Goal: Find specific page/section: Find specific page/section

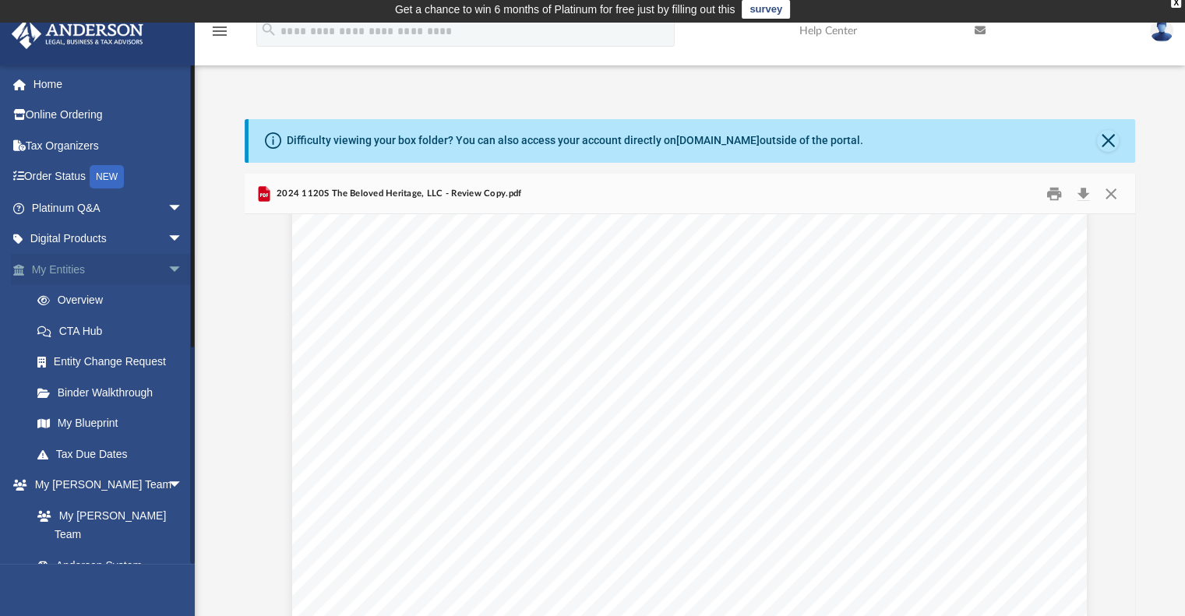
click at [169, 269] on span "arrow_drop_down" at bounding box center [183, 270] width 31 height 32
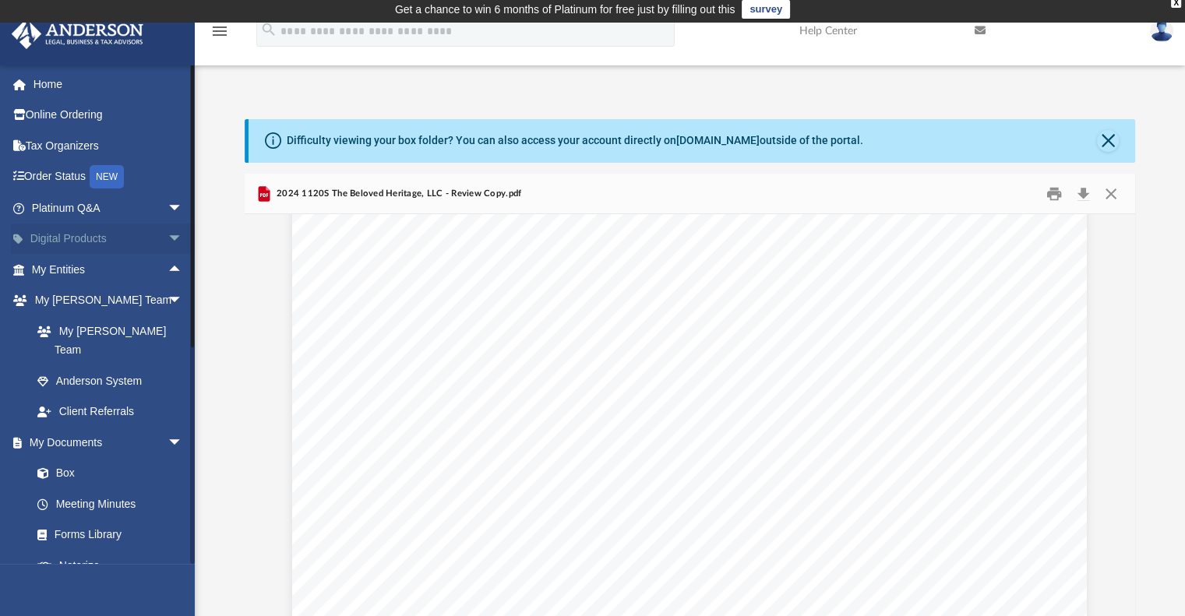
click at [168, 238] on span "arrow_drop_down" at bounding box center [183, 240] width 31 height 32
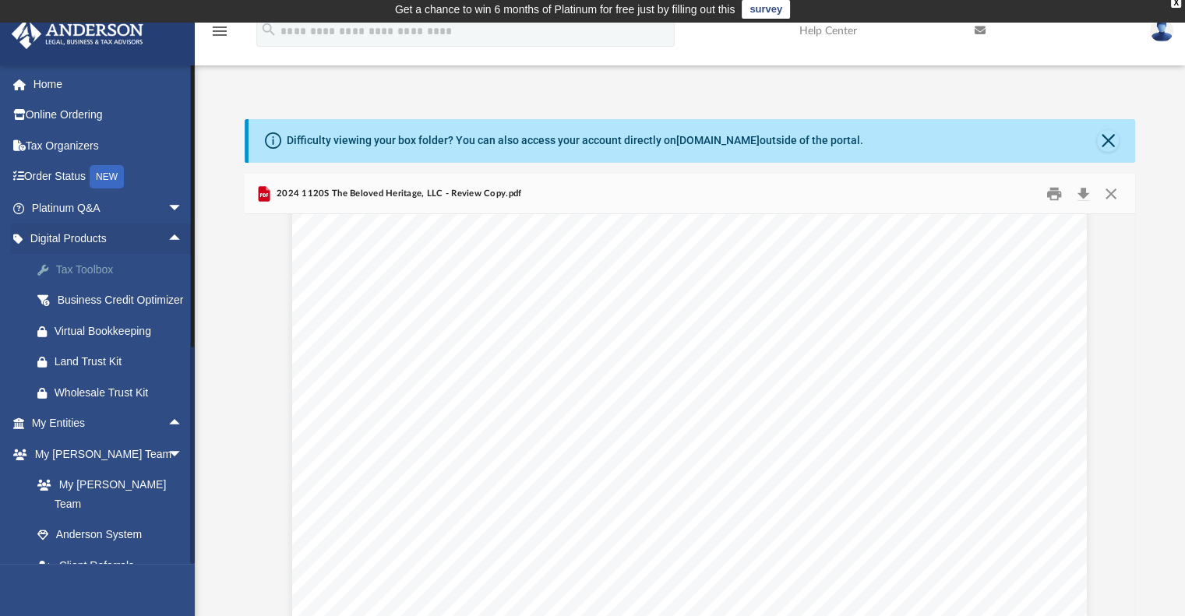
click at [104, 267] on div "Tax Toolbox" at bounding box center [121, 269] width 132 height 19
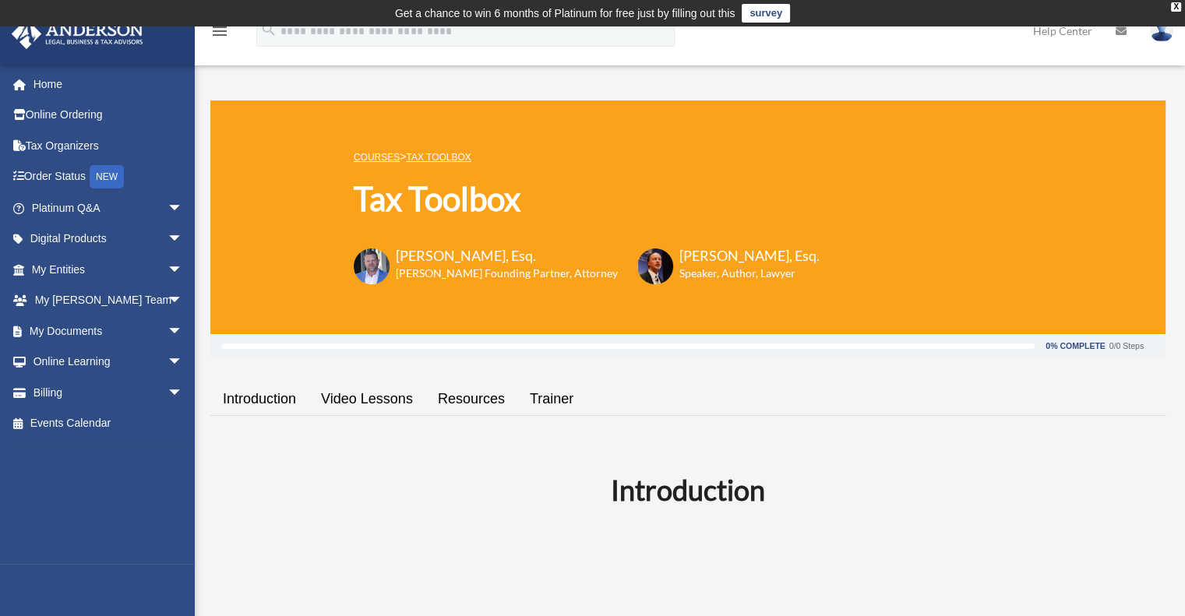
scroll to position [156, 0]
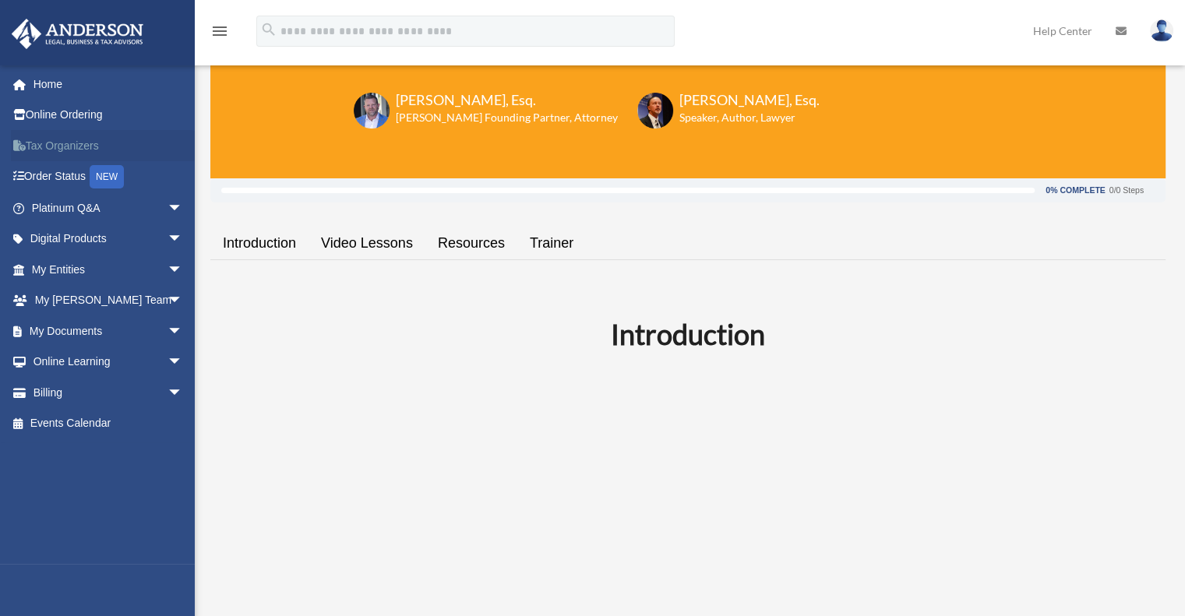
click at [79, 148] on link "Tax Organizers" at bounding box center [109, 145] width 196 height 31
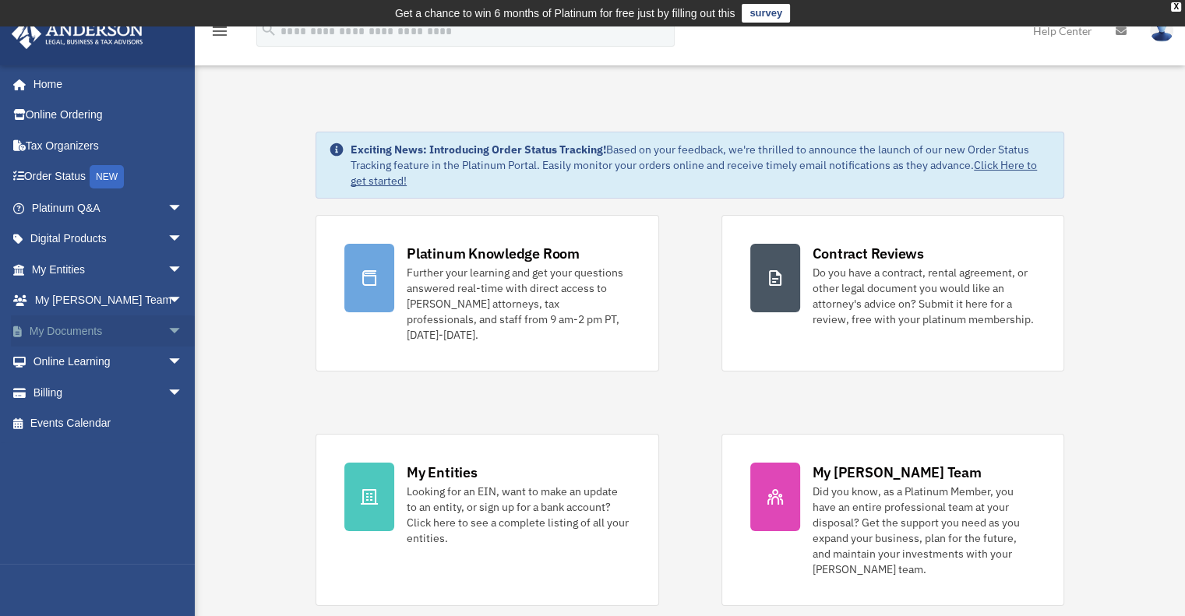
click at [70, 339] on link "My Documents arrow_drop_down" at bounding box center [109, 331] width 196 height 31
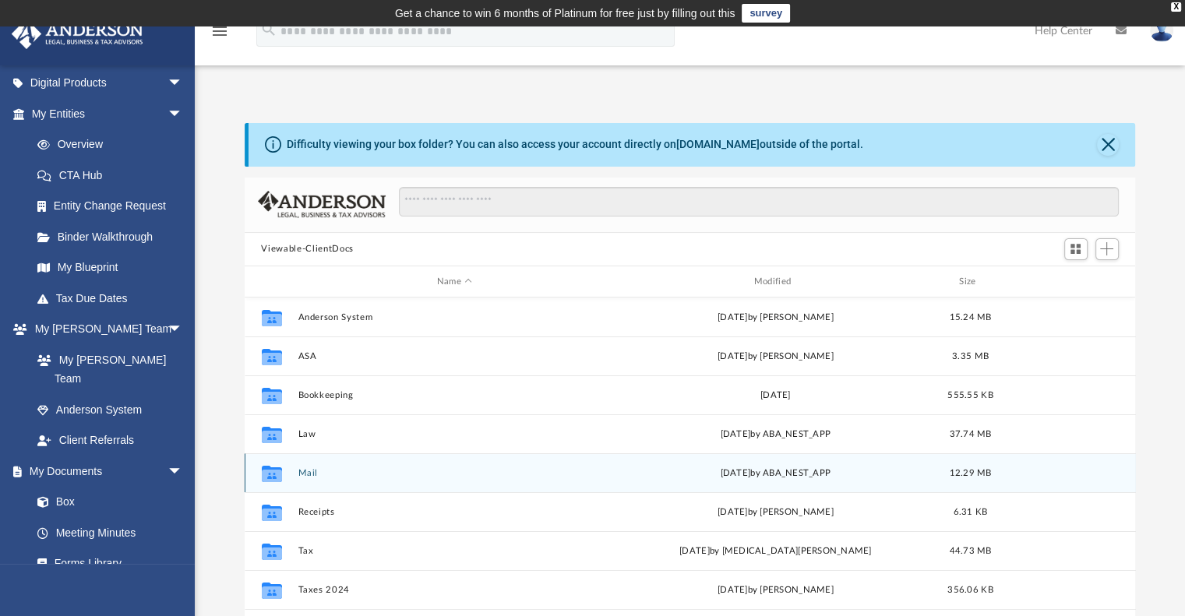
scroll to position [28, 0]
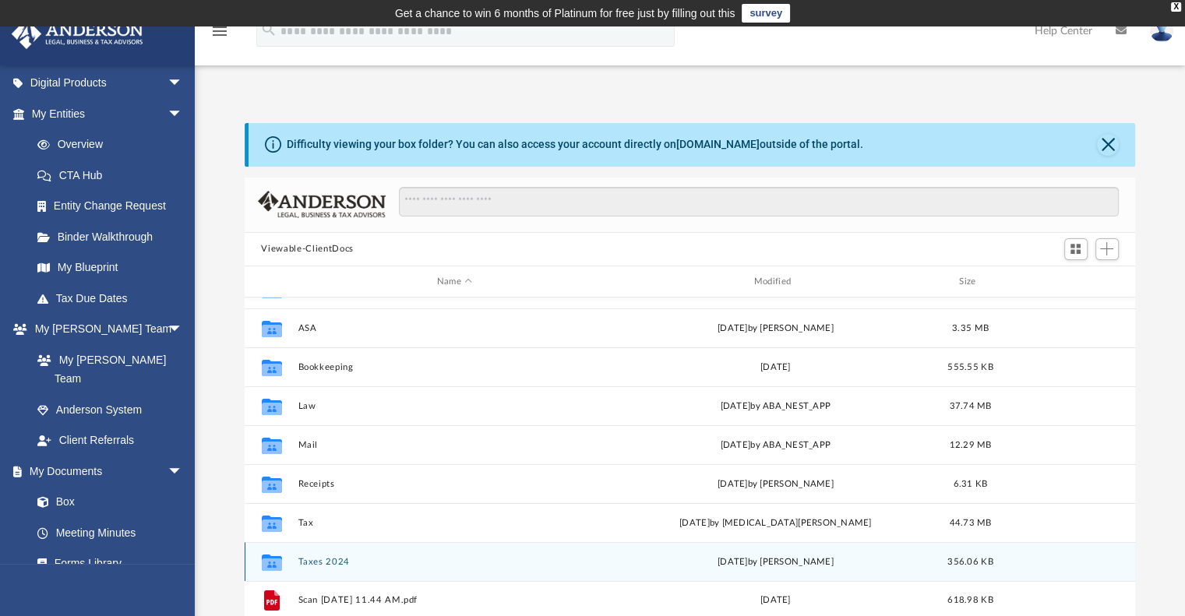
click at [337, 562] on button "Taxes 2024" at bounding box center [455, 562] width 314 height 10
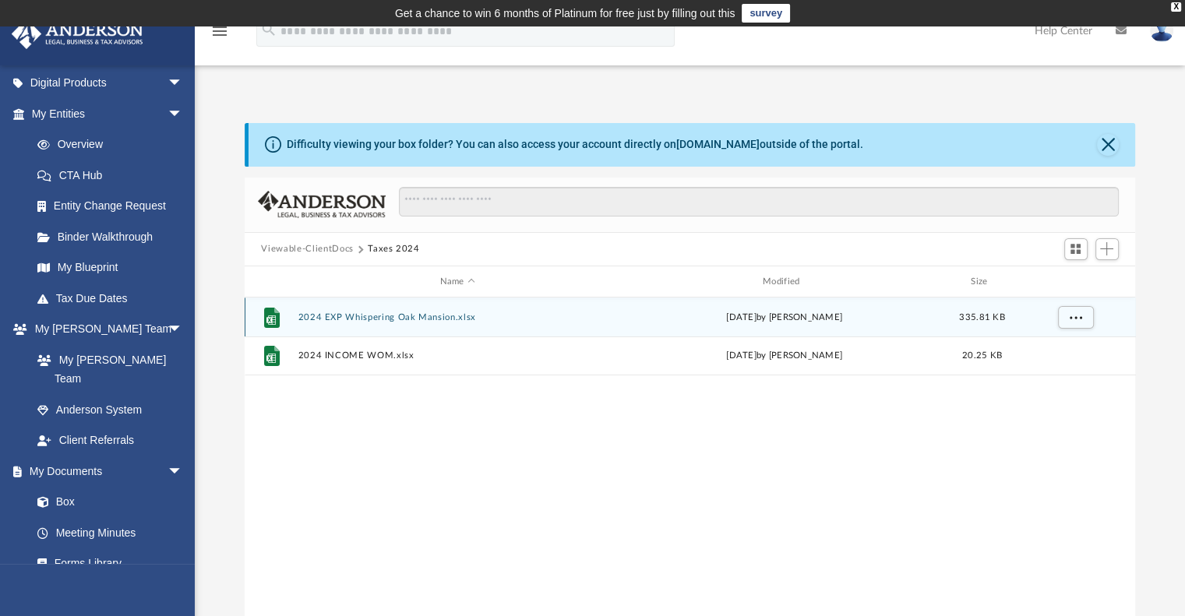
scroll to position [0, 0]
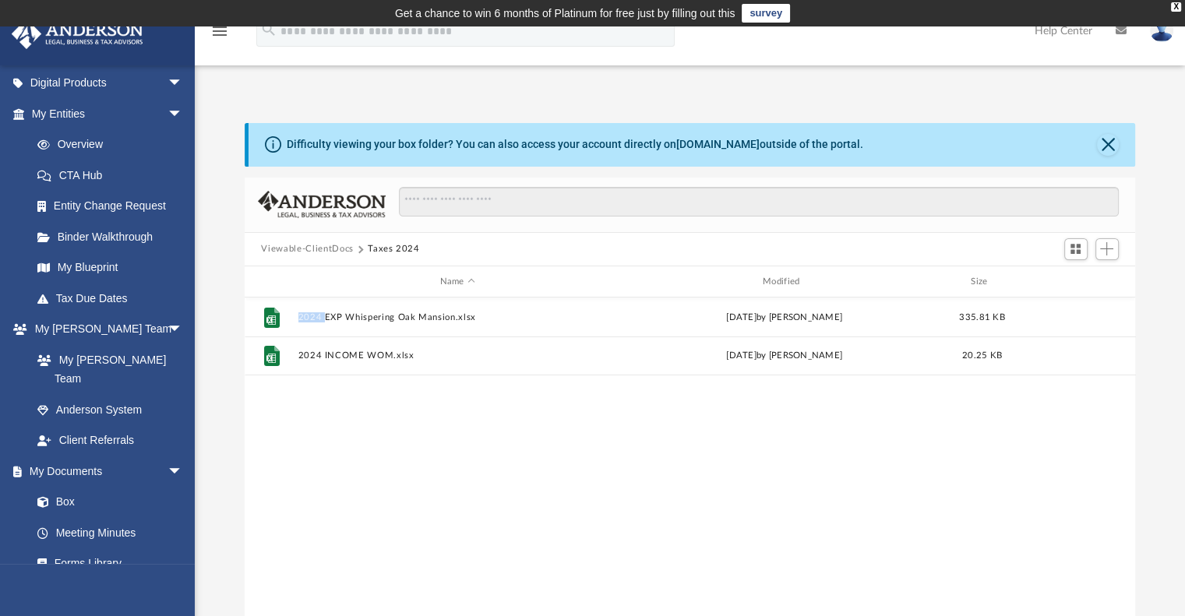
click at [335, 560] on div "File 2024 EXP Whispering Oak Mansion.xlsx Thu Jun 12 2025 by Peter Jakubowski 3…" at bounding box center [691, 459] width 892 height 323
click at [83, 456] on link "My Documents arrow_drop_down" at bounding box center [109, 471] width 196 height 31
click at [60, 487] on link "Box" at bounding box center [114, 502] width 185 height 31
click at [69, 487] on link "Box" at bounding box center [114, 502] width 185 height 31
click at [66, 487] on link "Box" at bounding box center [114, 502] width 185 height 31
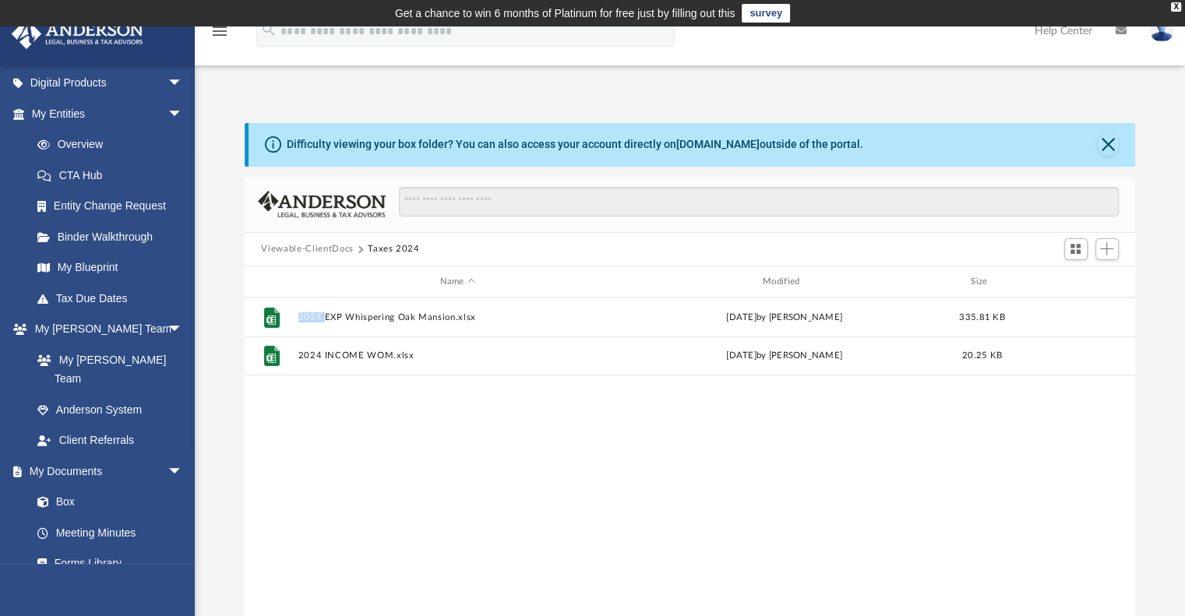
click at [309, 253] on button "Viewable-ClientDocs" at bounding box center [307, 249] width 92 height 14
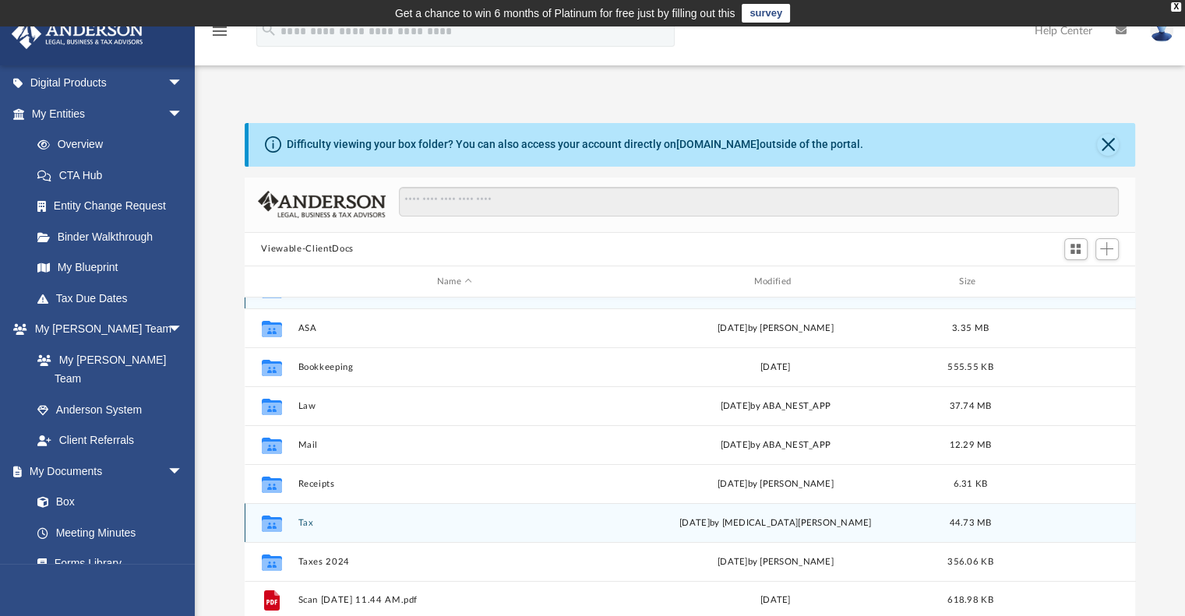
scroll to position [234, 0]
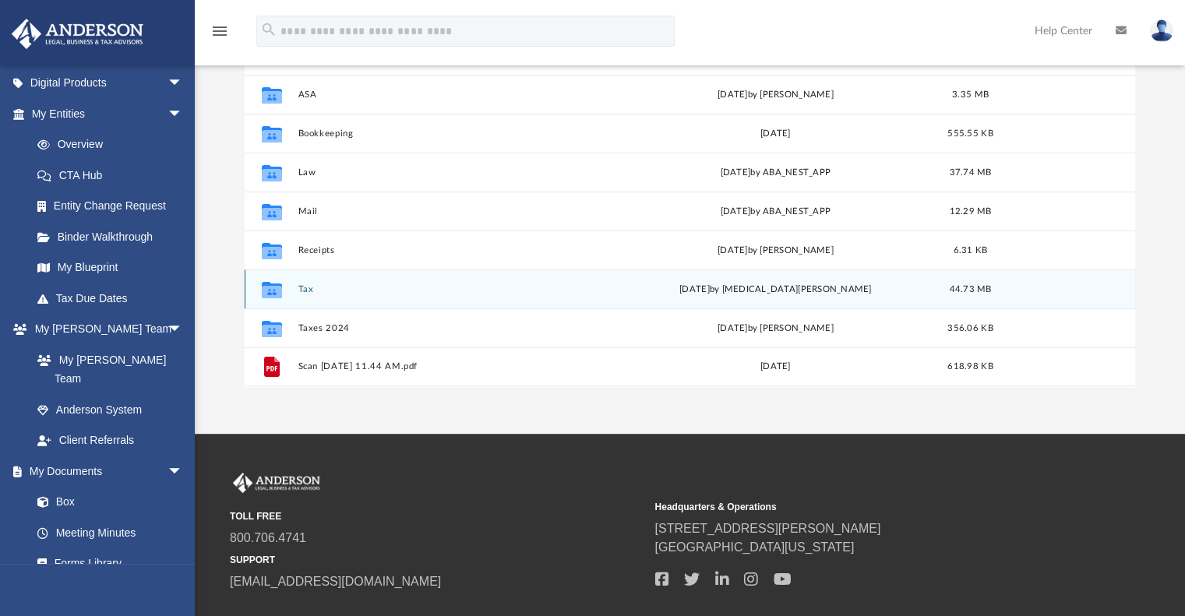
click at [309, 290] on button "Tax" at bounding box center [455, 289] width 314 height 10
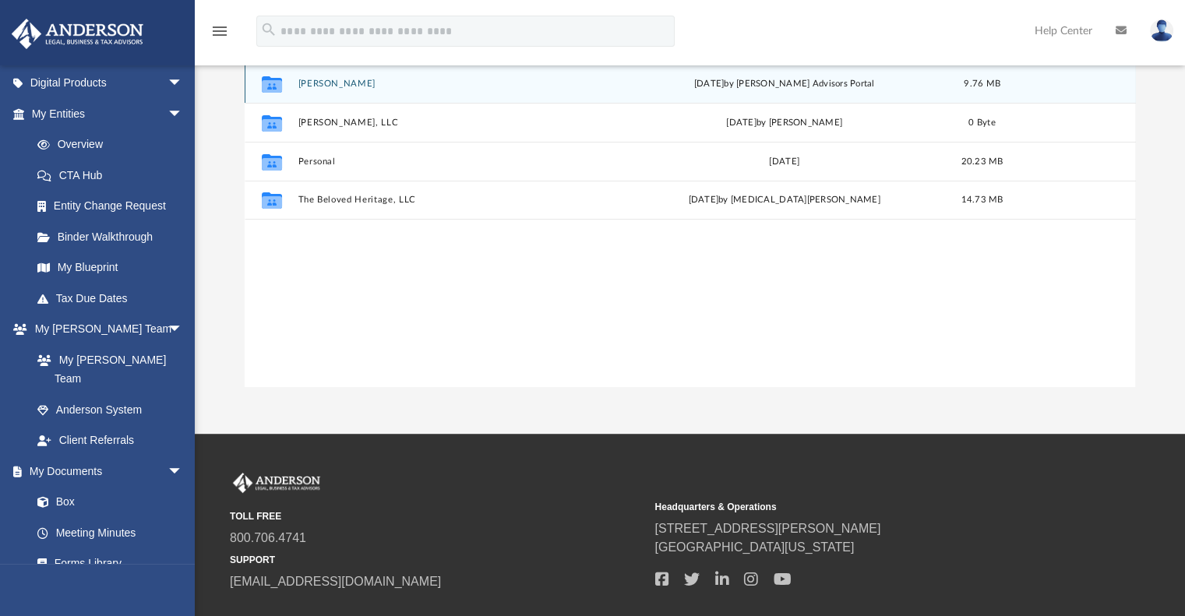
scroll to position [0, 0]
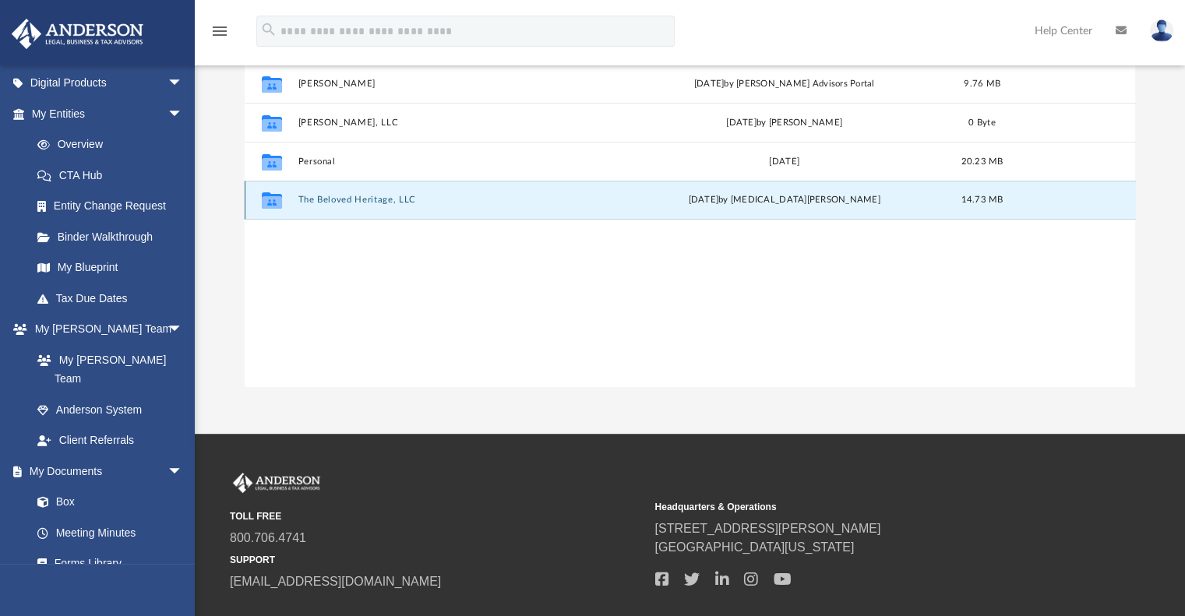
click at [363, 200] on button "The Beloved Heritage, LLC" at bounding box center [458, 201] width 320 height 10
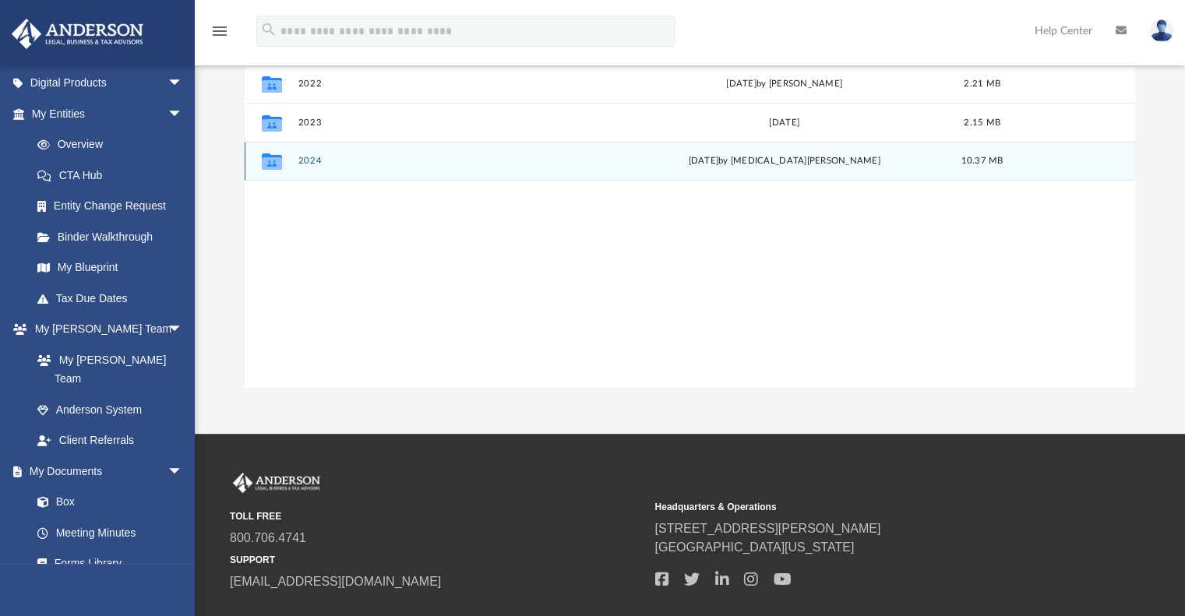
click at [297, 155] on div "Collaborated Folder 2024 Tue Sep 2 2025 by Nikita Patel 10.37 MB" at bounding box center [691, 161] width 892 height 39
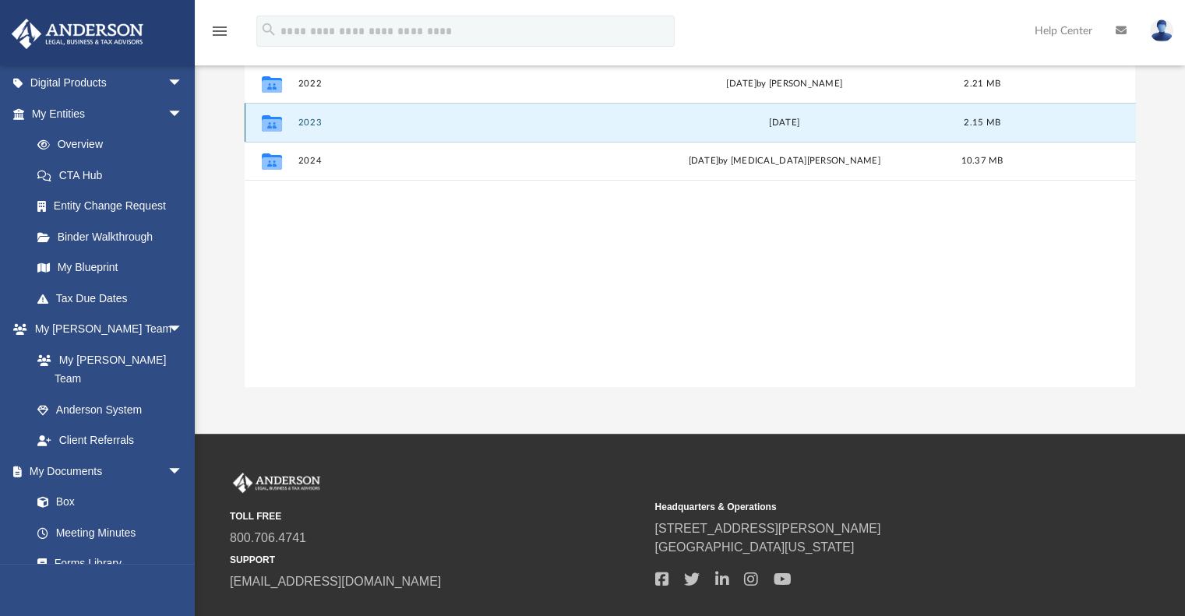
click at [316, 125] on button "2023" at bounding box center [458, 123] width 320 height 10
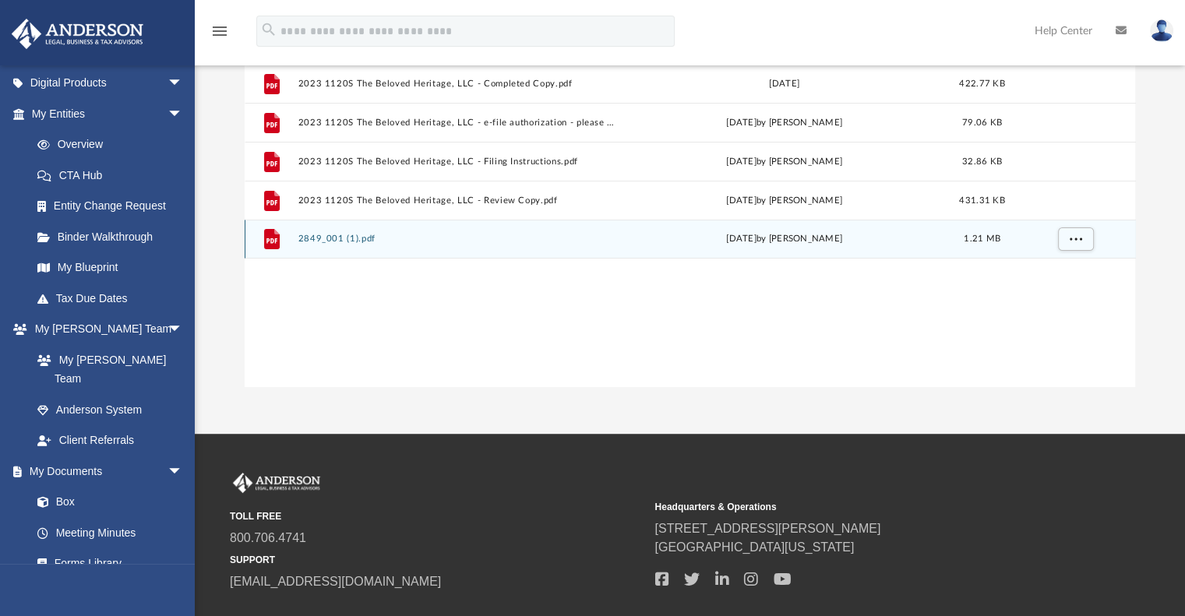
click at [324, 249] on div "File 2849_001 (1).pdf Thu Feb 1 2024 by Marisa Yurk 1.21 MB" at bounding box center [691, 239] width 892 height 39
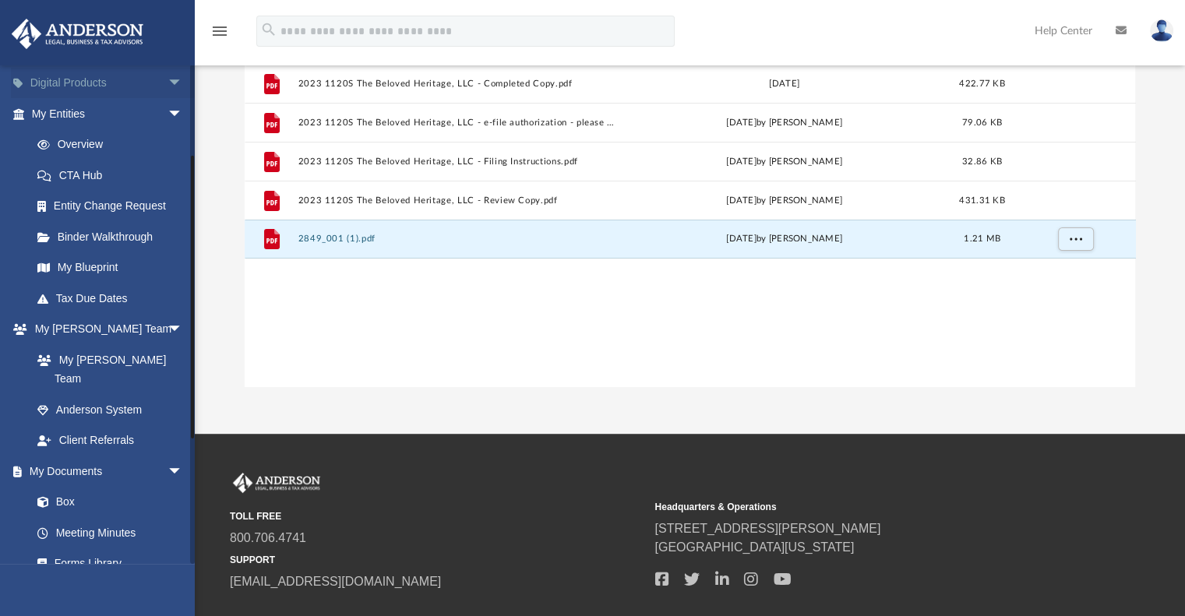
click at [72, 87] on link "Digital Products arrow_drop_down" at bounding box center [109, 83] width 196 height 31
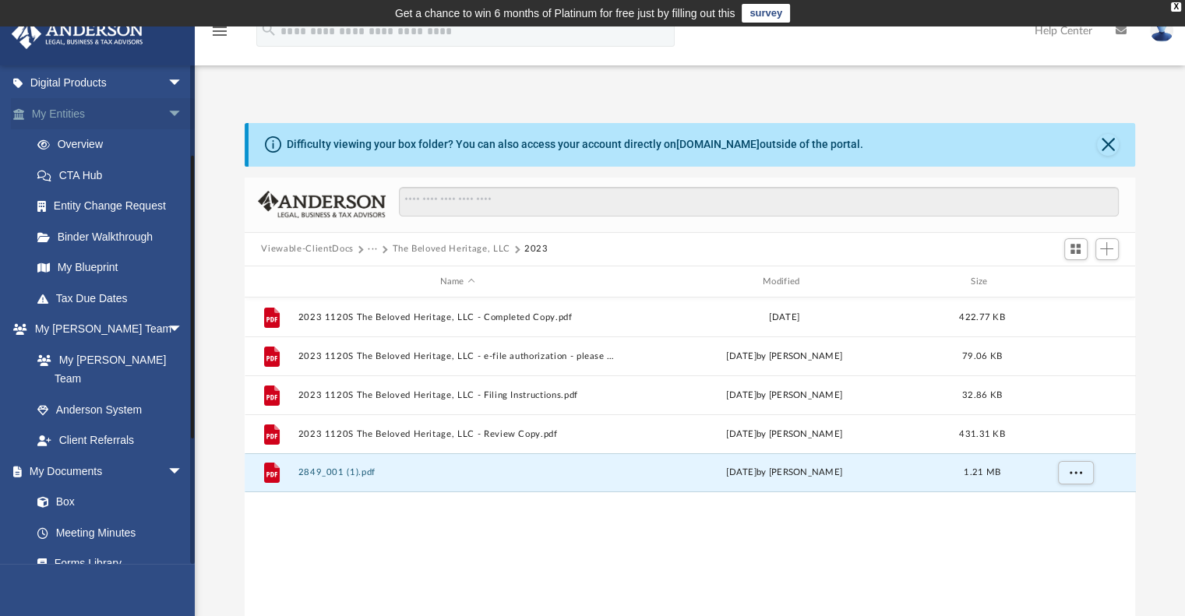
click at [54, 108] on link "My Entities arrow_drop_down" at bounding box center [109, 113] width 196 height 31
click at [62, 86] on link "Digital Products arrow_drop_down" at bounding box center [109, 83] width 196 height 31
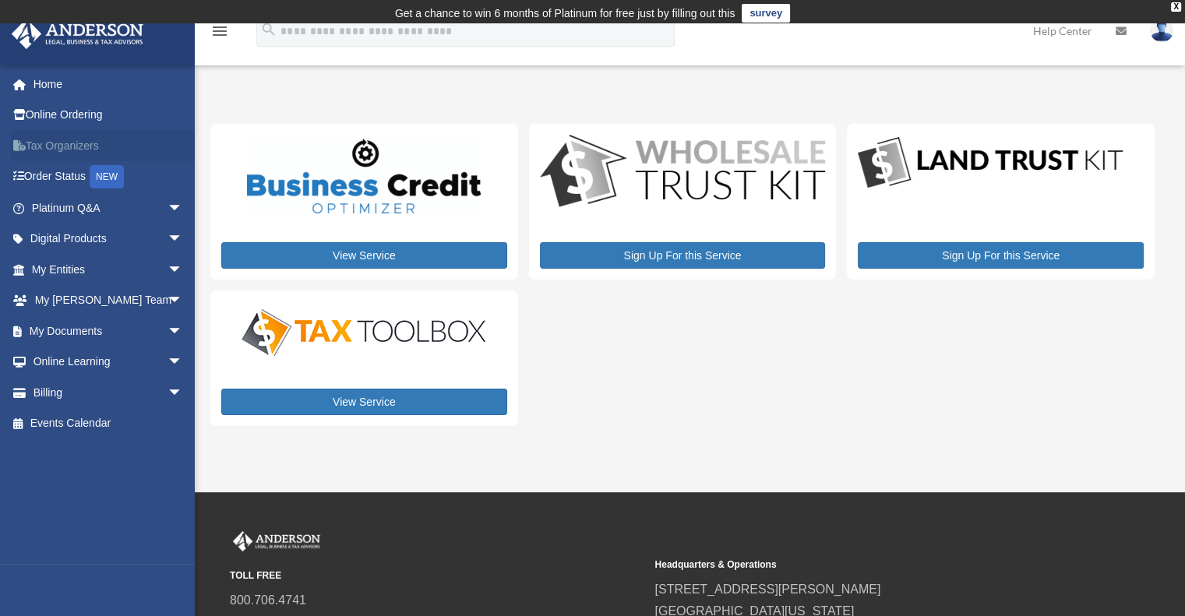
click at [65, 144] on link "Tax Organizers" at bounding box center [109, 145] width 196 height 31
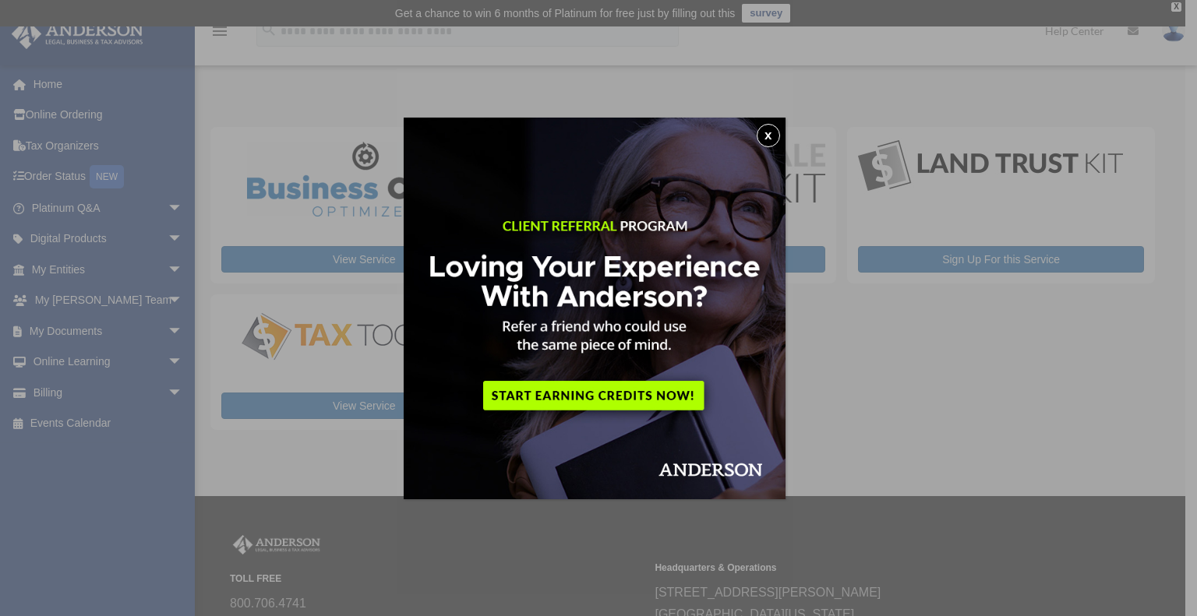
click at [779, 131] on button "x" at bounding box center [768, 135] width 23 height 23
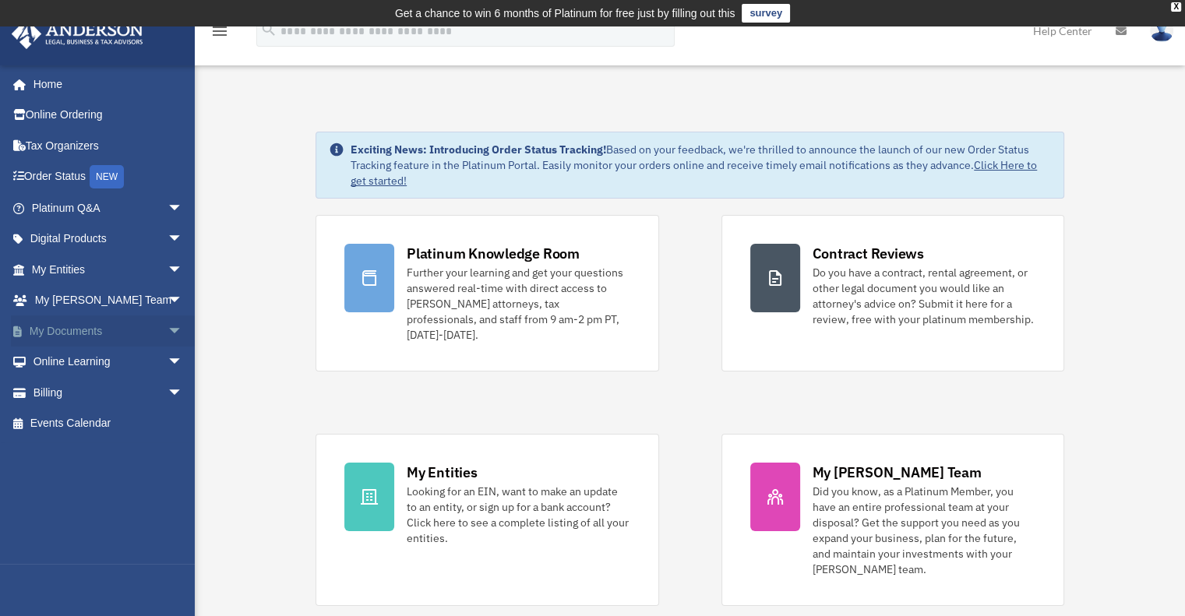
click at [59, 331] on link "My Documents arrow_drop_down" at bounding box center [109, 331] width 196 height 31
click at [168, 333] on span "arrow_drop_down" at bounding box center [183, 332] width 31 height 32
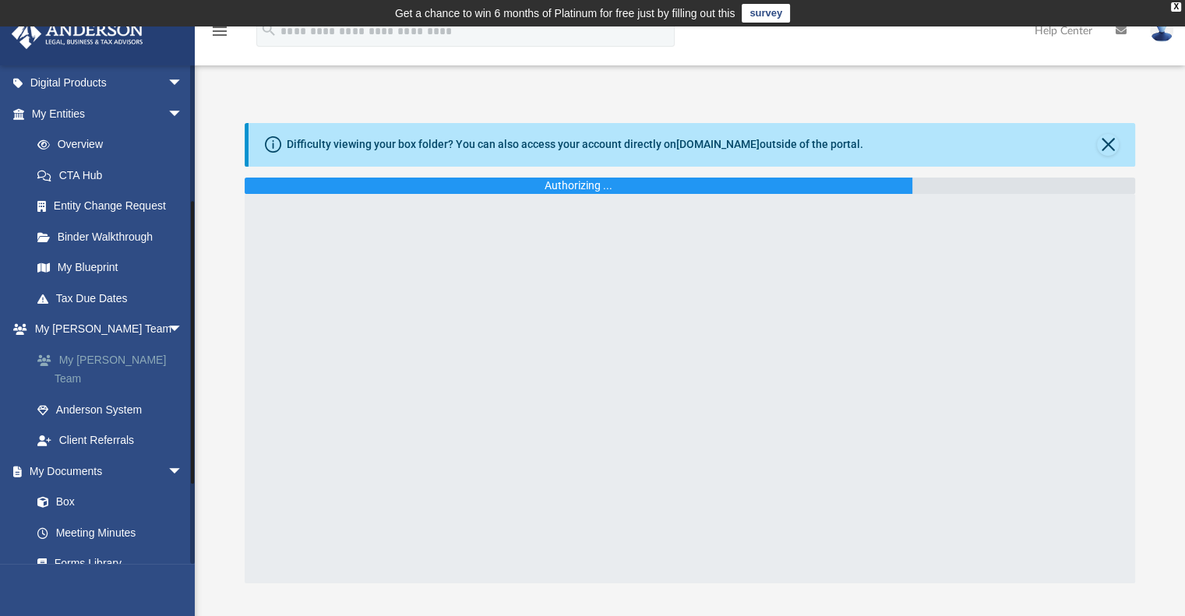
scroll to position [234, 0]
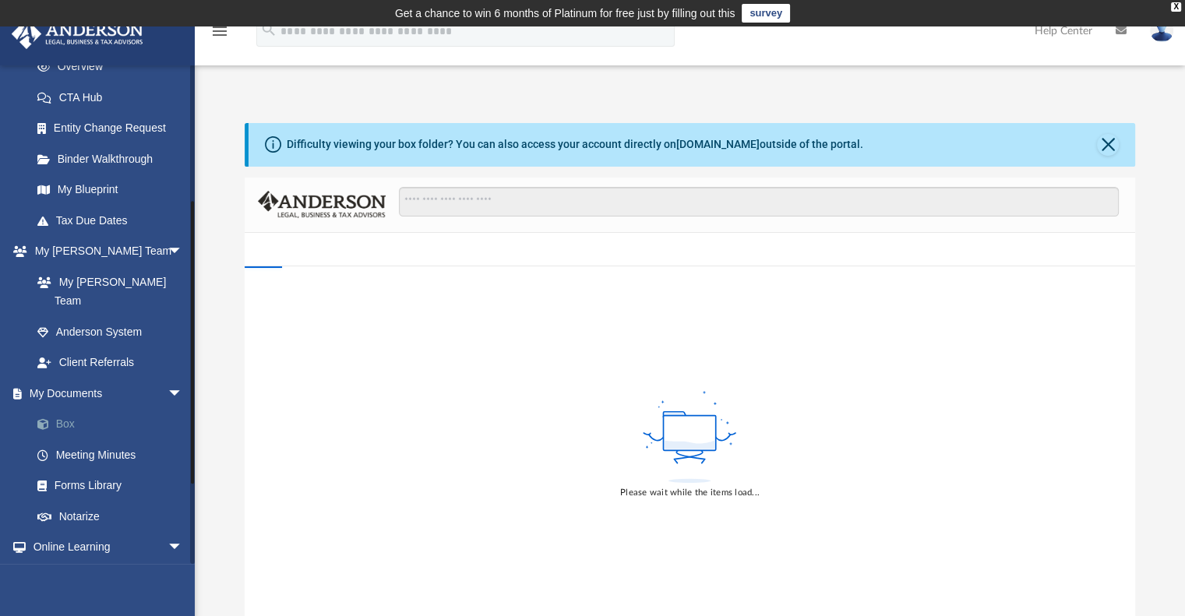
click at [74, 409] on link "Box" at bounding box center [114, 424] width 185 height 31
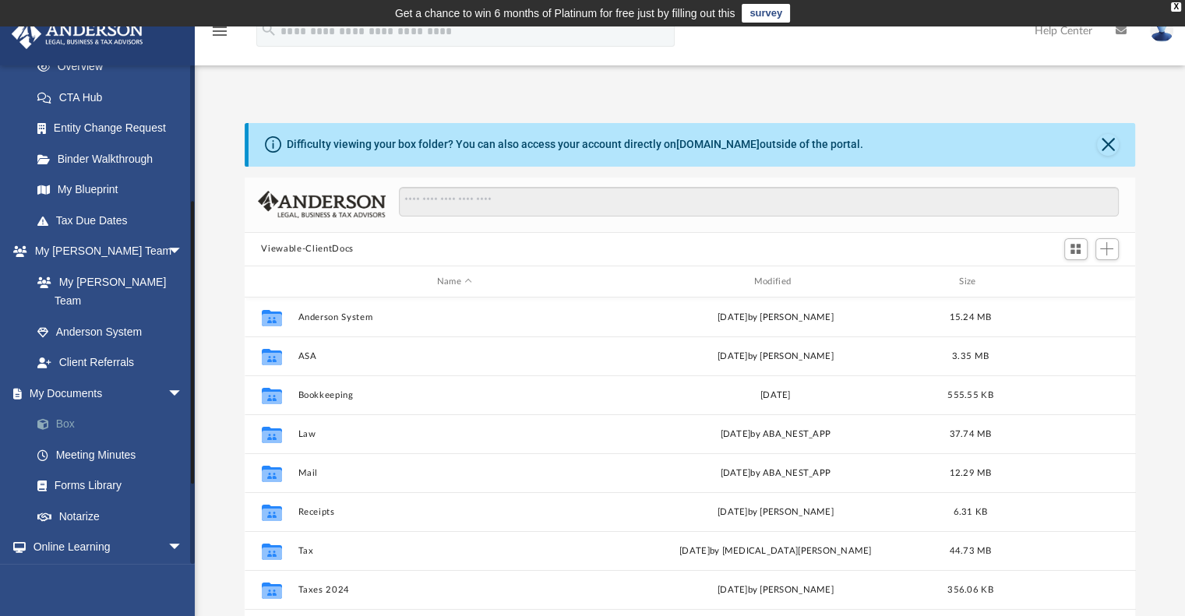
scroll to position [342, 879]
click at [68, 409] on link "Box" at bounding box center [114, 424] width 185 height 31
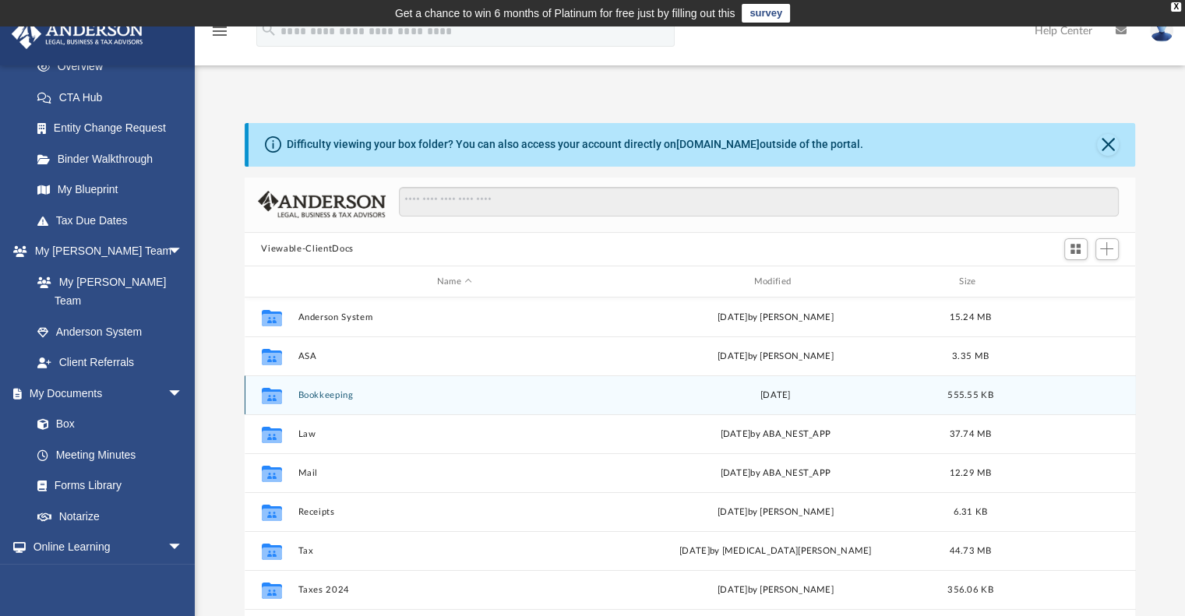
scroll to position [28, 0]
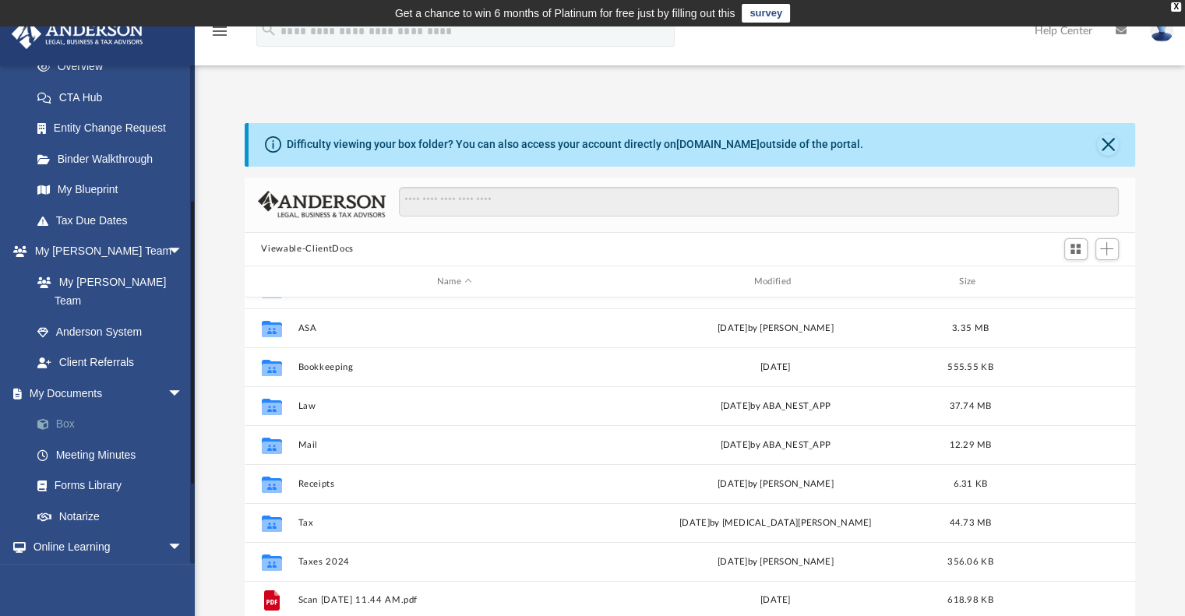
click at [72, 409] on link "Box" at bounding box center [114, 424] width 185 height 31
click at [51, 419] on span at bounding box center [51, 424] width 10 height 11
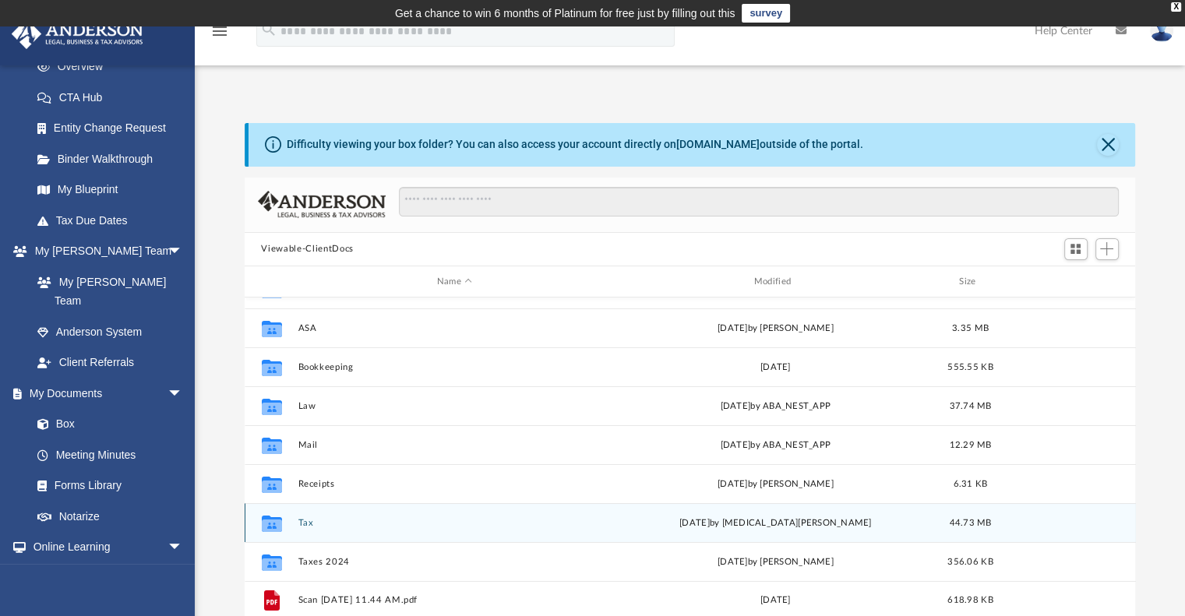
scroll to position [78, 0]
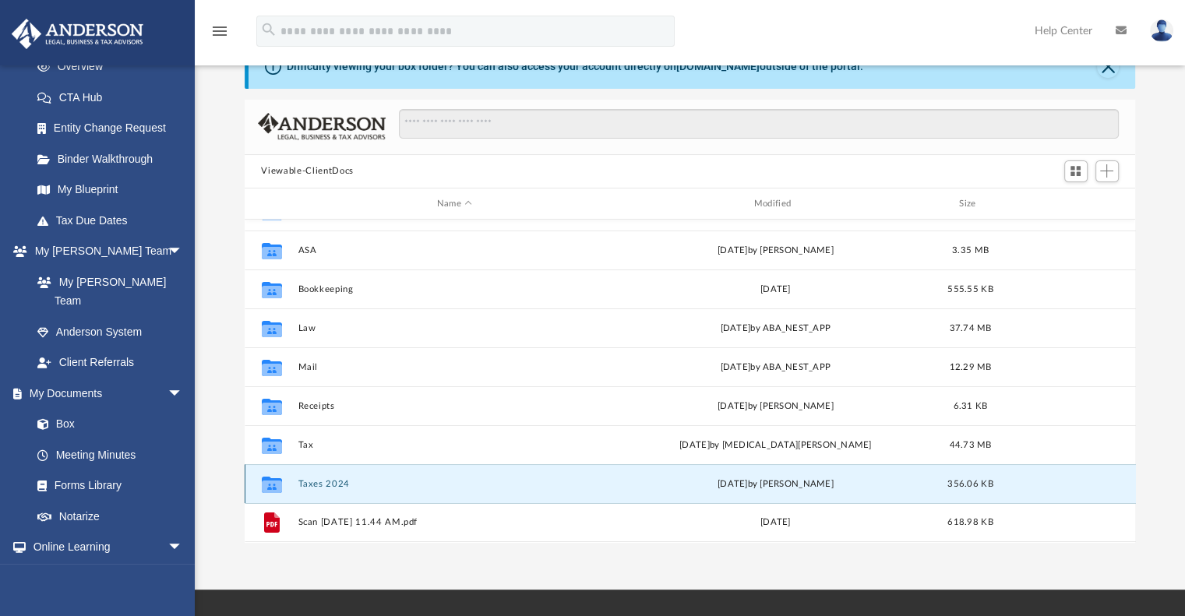
click at [313, 481] on button "Taxes 2024" at bounding box center [455, 484] width 314 height 10
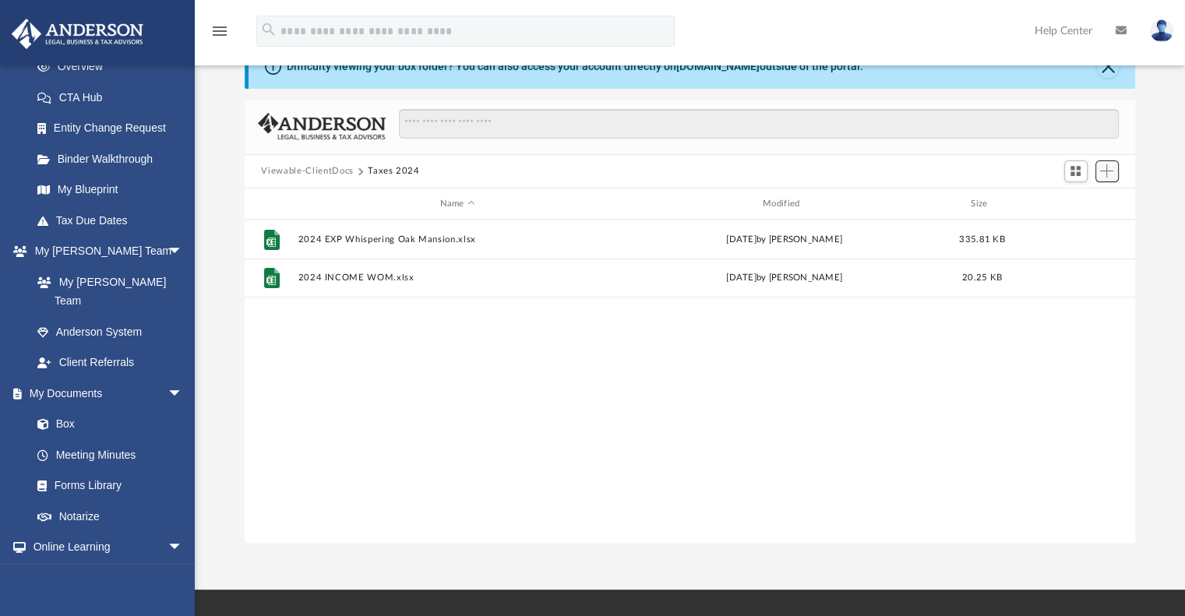
click at [1107, 167] on span "Add" at bounding box center [1107, 170] width 13 height 13
click at [1074, 197] on li "Upload" at bounding box center [1085, 202] width 50 height 16
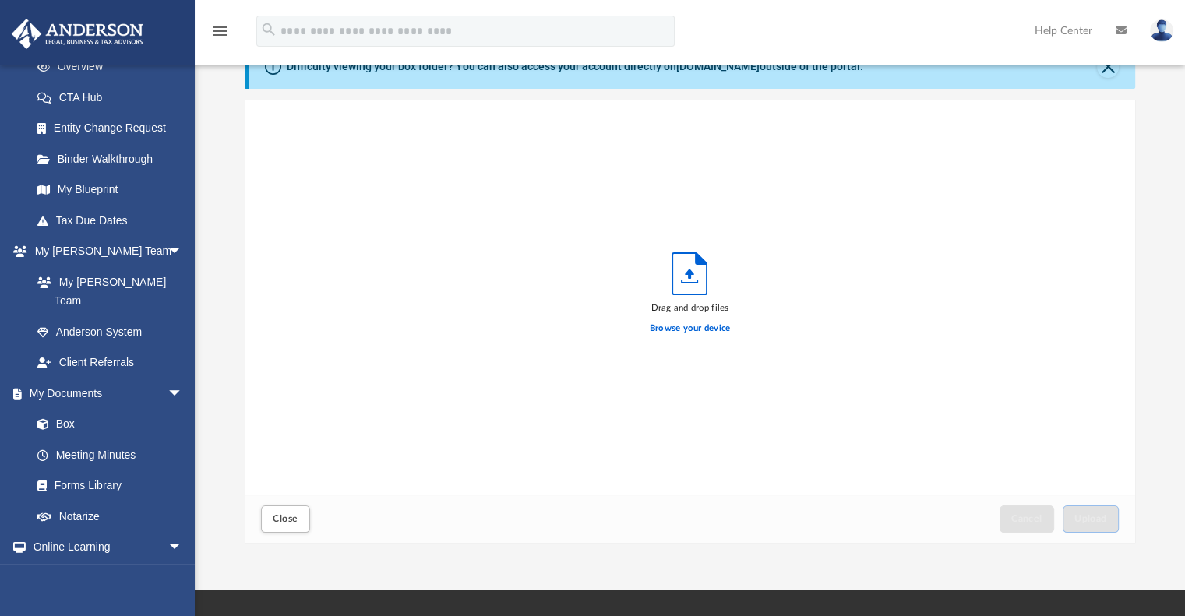
scroll to position [383, 879]
click at [683, 269] on icon "Upload" at bounding box center [690, 273] width 34 height 41
click at [694, 327] on label "Browse your device" at bounding box center [690, 329] width 81 height 14
click at [0, 0] on input "Browse your device" at bounding box center [0, 0] width 0 height 0
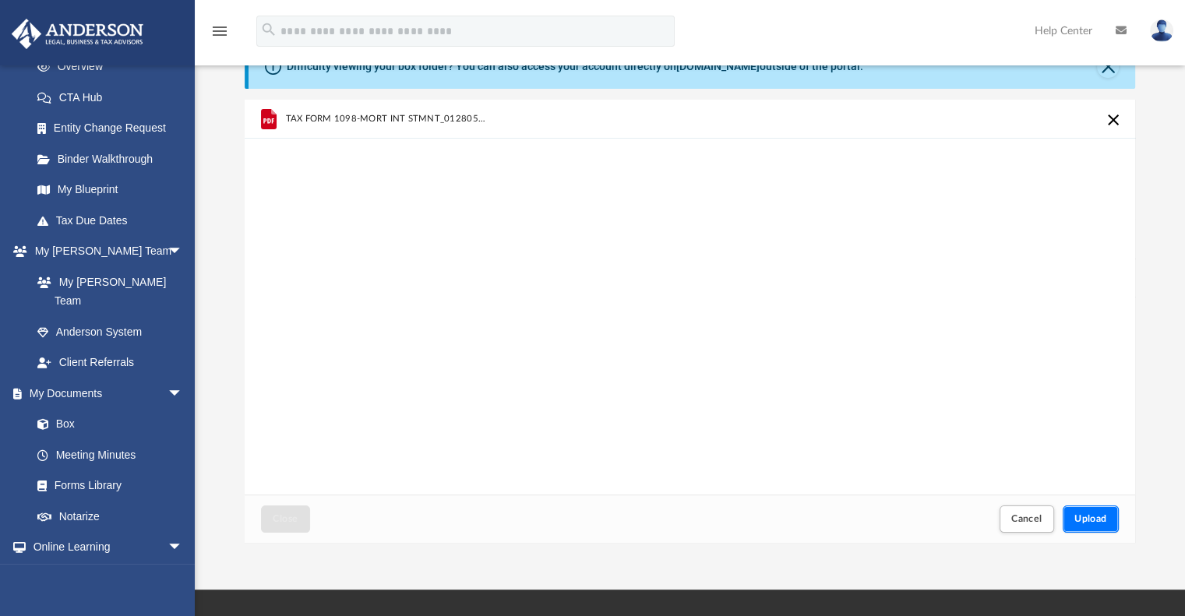
click at [1107, 525] on button "Upload" at bounding box center [1091, 519] width 56 height 27
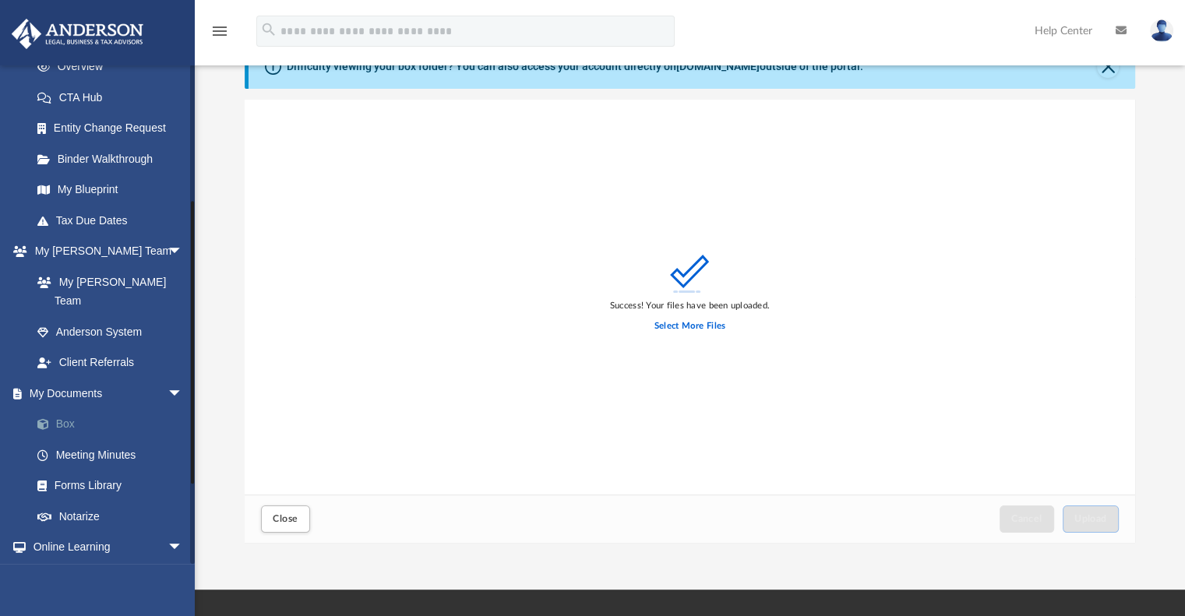
click at [63, 409] on link "Box" at bounding box center [114, 424] width 185 height 31
click at [64, 409] on link "Box" at bounding box center [114, 424] width 185 height 31
click at [69, 409] on link "Box" at bounding box center [114, 424] width 185 height 31
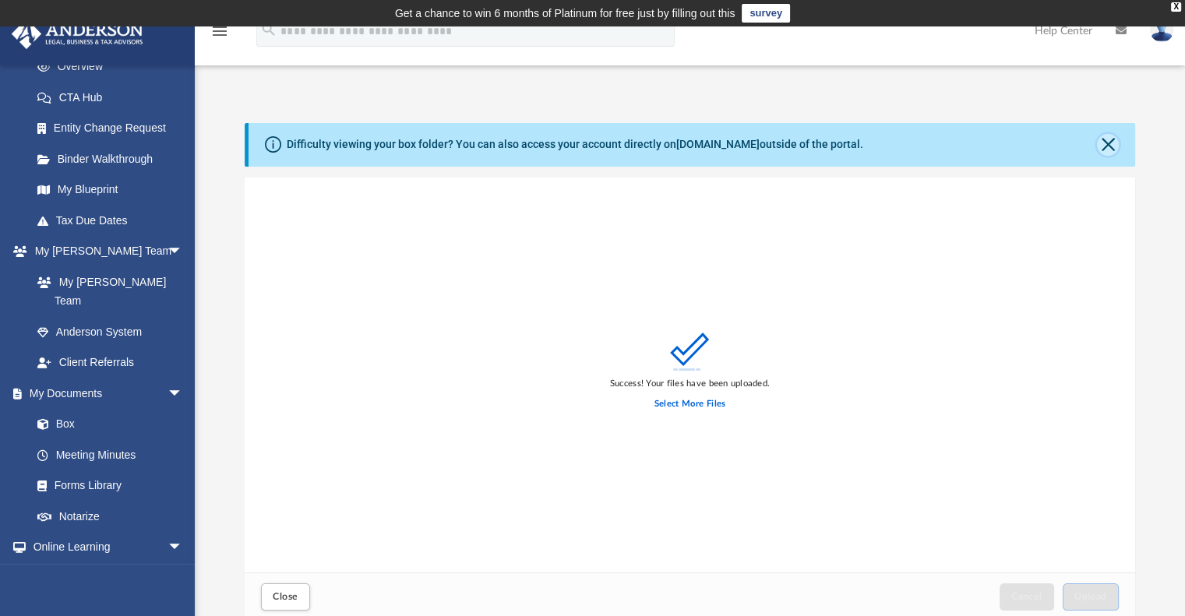
click at [1112, 147] on button "Close" at bounding box center [1108, 145] width 22 height 22
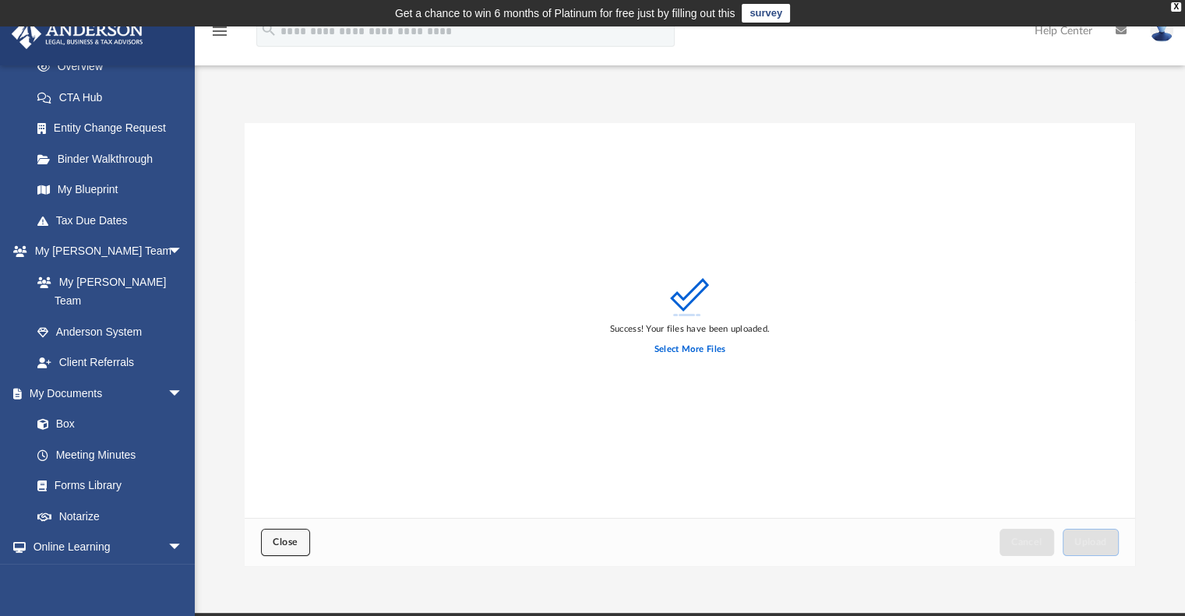
click at [268, 551] on button "Close" at bounding box center [285, 542] width 48 height 27
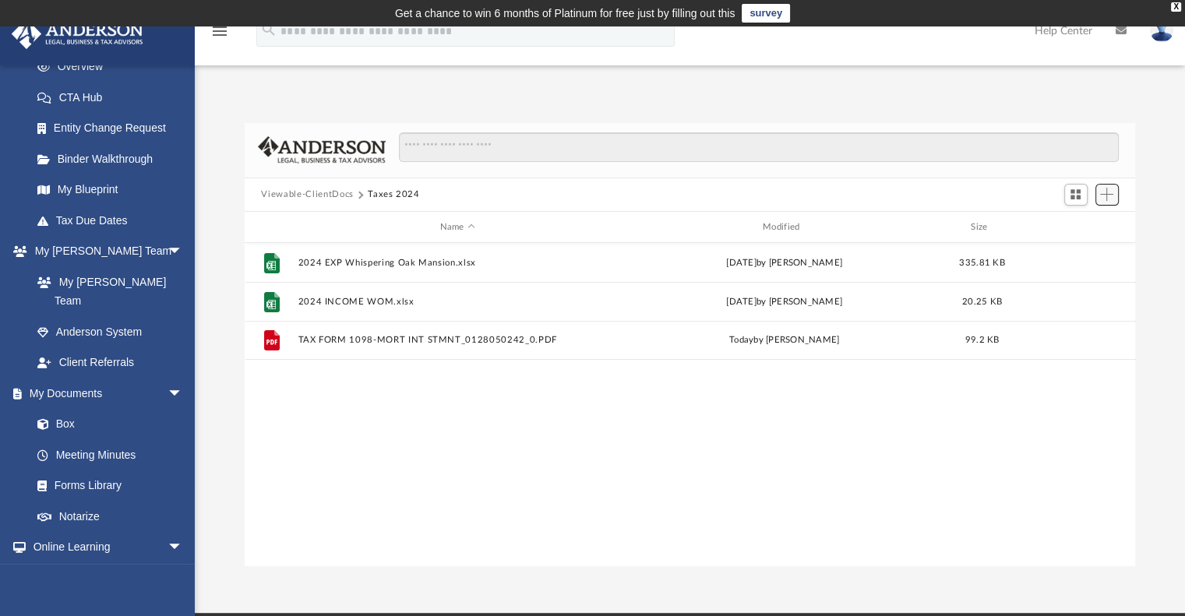
click at [1108, 195] on span "Add" at bounding box center [1107, 194] width 13 height 13
click at [1065, 222] on li "Upload" at bounding box center [1085, 225] width 50 height 16
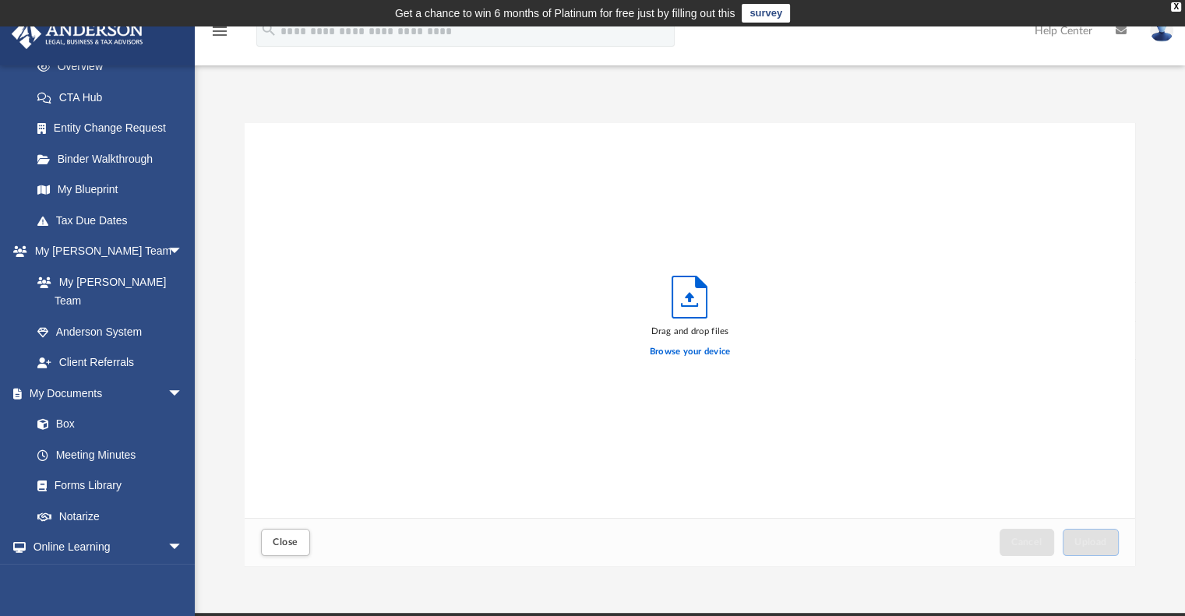
scroll to position [383, 879]
click at [692, 287] on icon "Upload" at bounding box center [690, 297] width 34 height 41
click at [676, 347] on label "Browse your device" at bounding box center [690, 352] width 81 height 14
click at [0, 0] on input "Browse your device" at bounding box center [0, 0] width 0 height 0
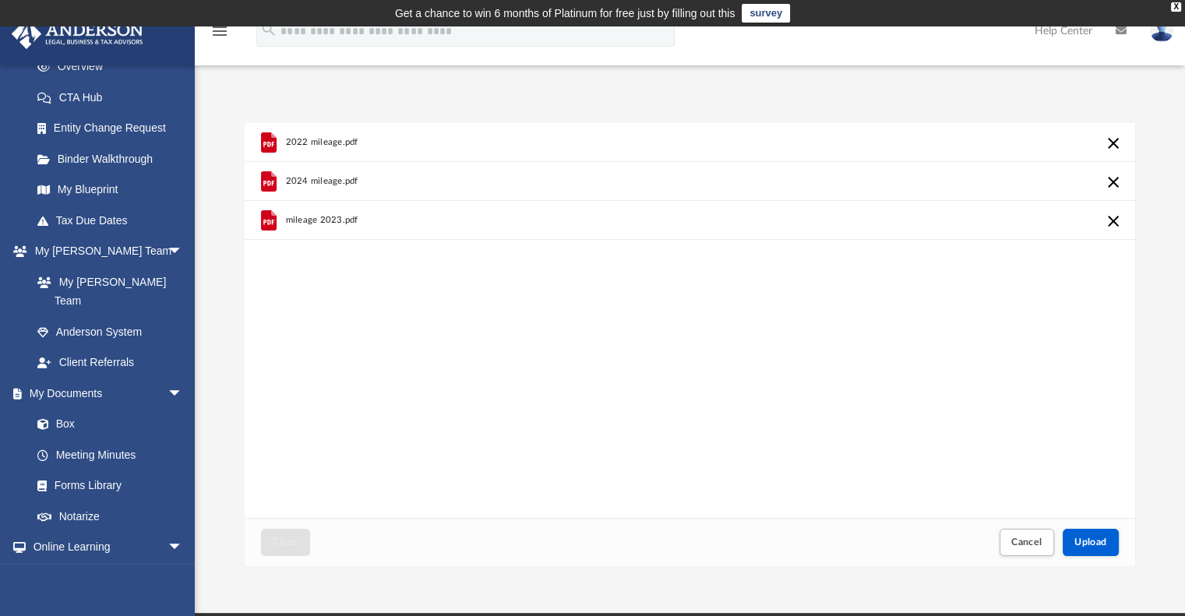
click at [1116, 221] on button "Cancel this upload" at bounding box center [1113, 221] width 19 height 19
click at [1119, 186] on button "Cancel this upload" at bounding box center [1113, 182] width 19 height 19
click at [1115, 145] on button "Cancel this upload" at bounding box center [1113, 143] width 19 height 19
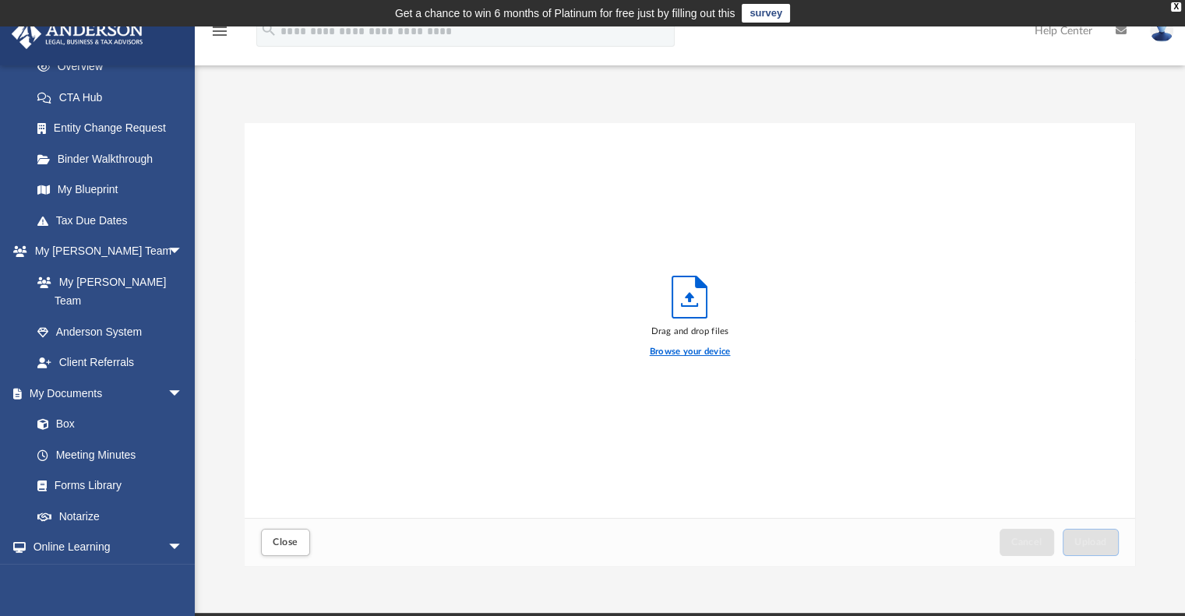
click at [703, 350] on label "Browse your device" at bounding box center [690, 352] width 81 height 14
click at [0, 0] on input "Browse your device" at bounding box center [0, 0] width 0 height 0
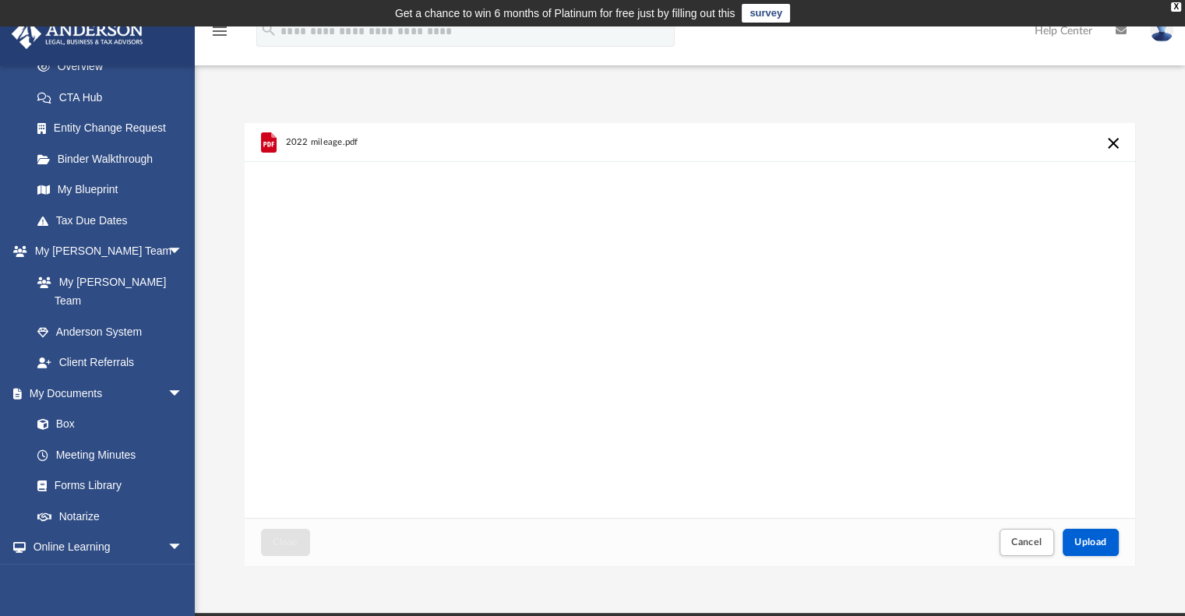
click at [1116, 136] on button "Cancel this upload" at bounding box center [1113, 143] width 19 height 19
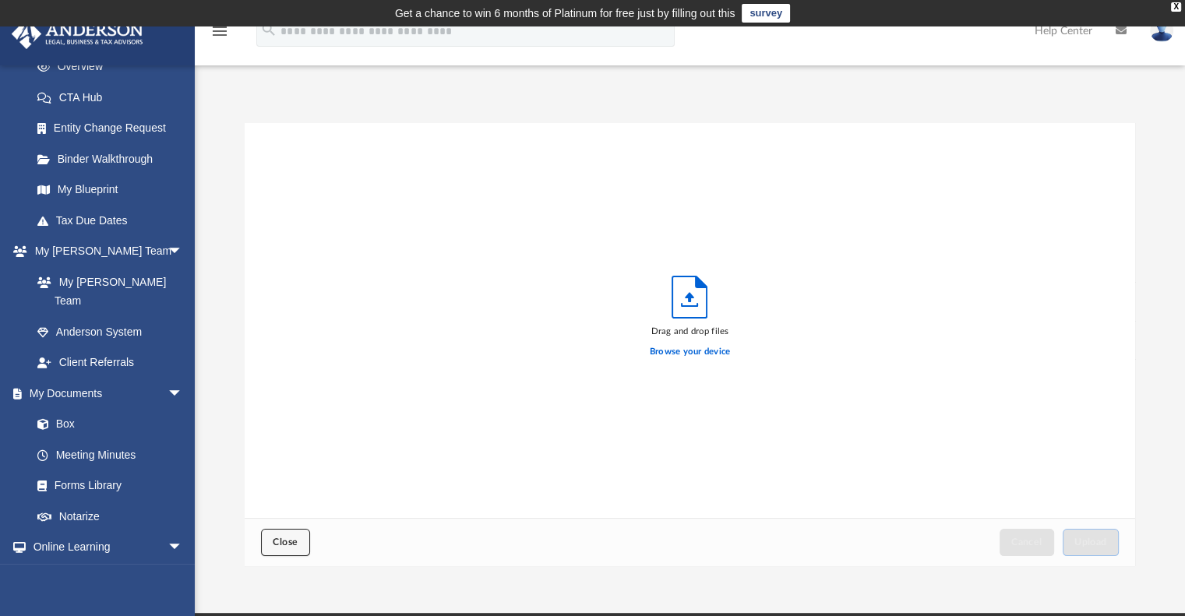
click at [281, 549] on button "Close" at bounding box center [285, 542] width 48 height 27
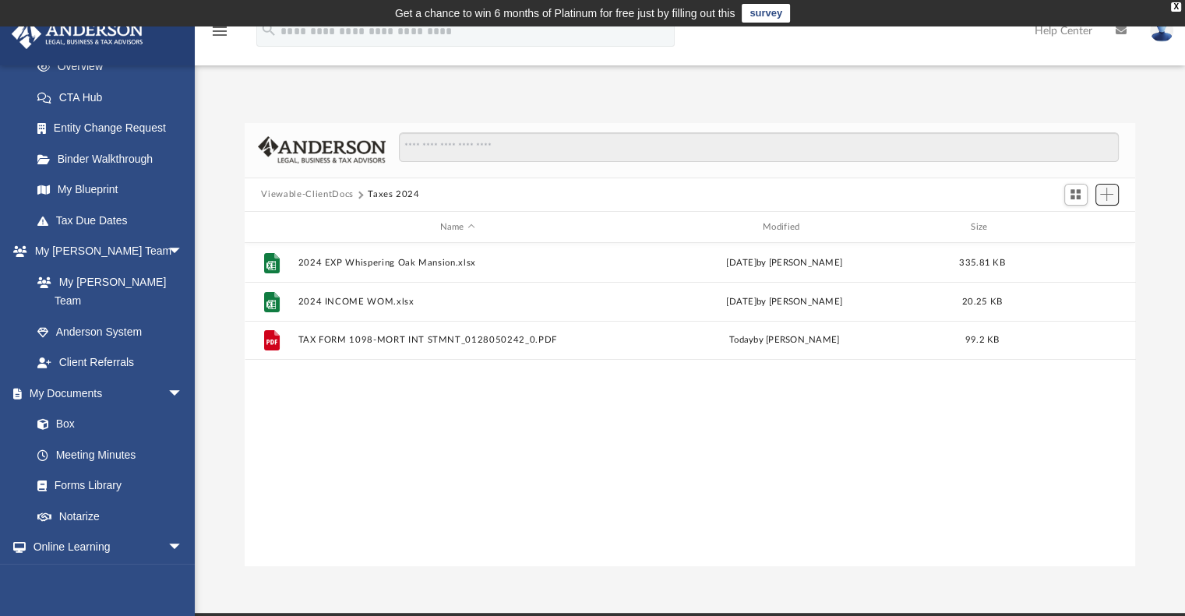
click at [1107, 193] on span "Add" at bounding box center [1107, 194] width 13 height 13
click at [1071, 219] on li "Upload" at bounding box center [1085, 225] width 50 height 16
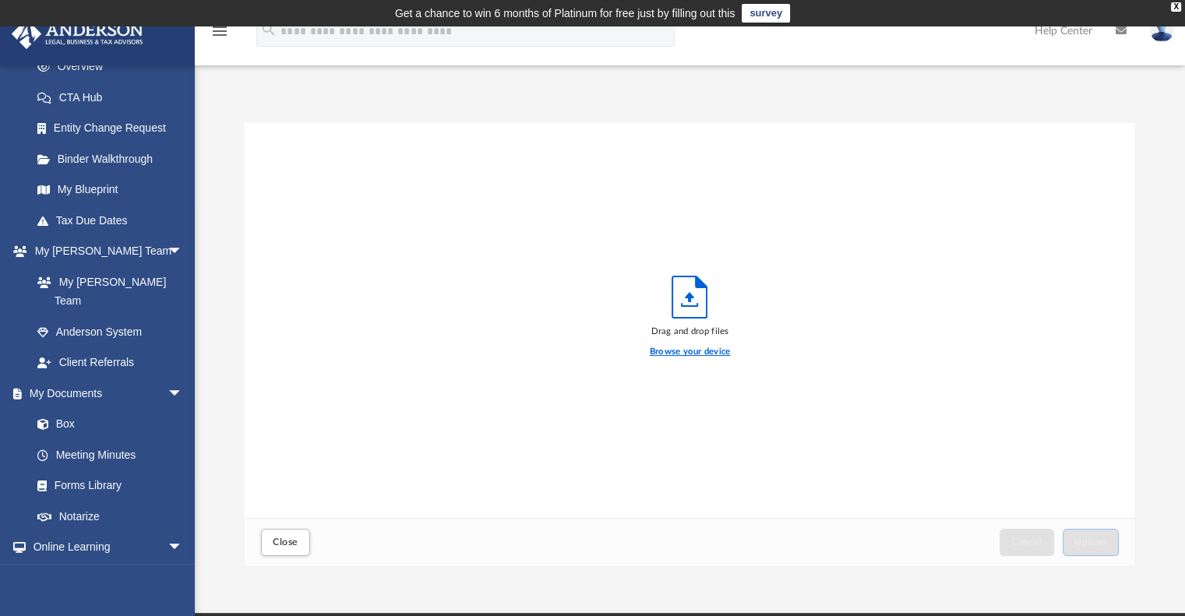
click at [694, 353] on label "Browse your device" at bounding box center [690, 352] width 81 height 14
click at [0, 0] on input "Browse your device" at bounding box center [0, 0] width 0 height 0
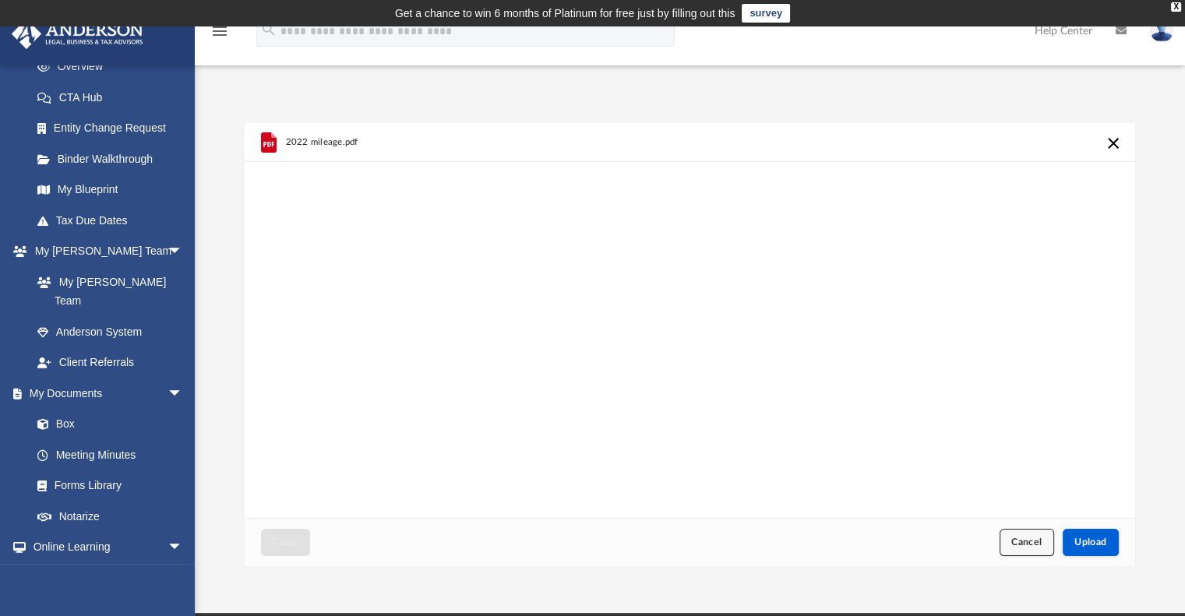
click at [1021, 541] on span "Cancel" at bounding box center [1027, 542] width 31 height 9
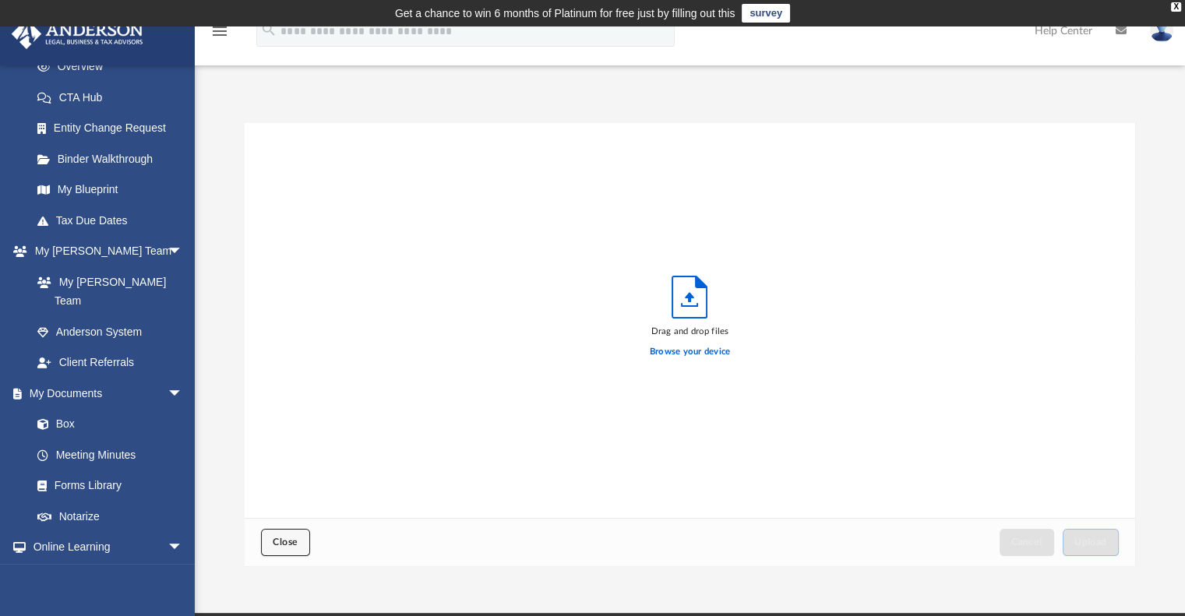
click at [268, 539] on button "Close" at bounding box center [285, 542] width 48 height 27
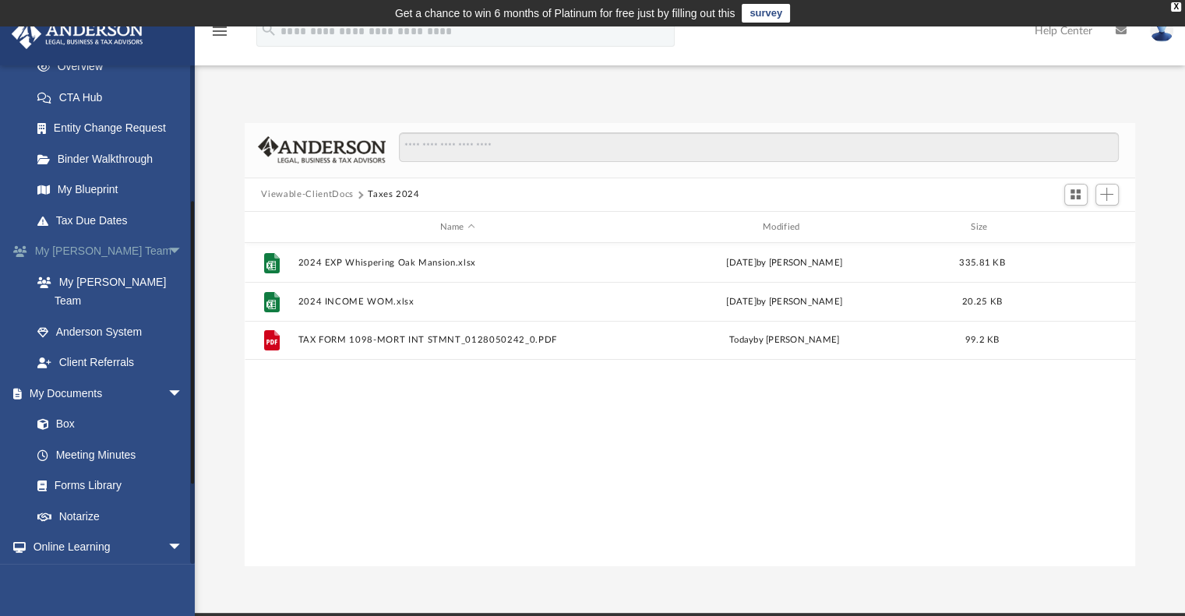
click at [83, 253] on link "My [PERSON_NAME] Team arrow_drop_down" at bounding box center [109, 251] width 196 height 31
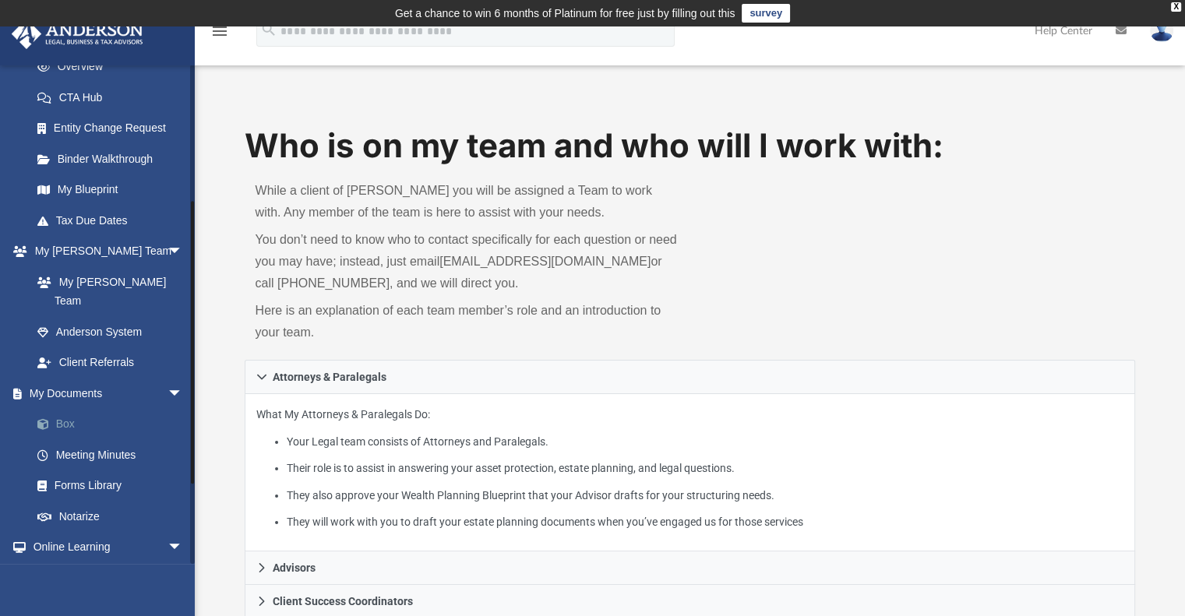
click at [63, 409] on link "Box" at bounding box center [114, 424] width 185 height 31
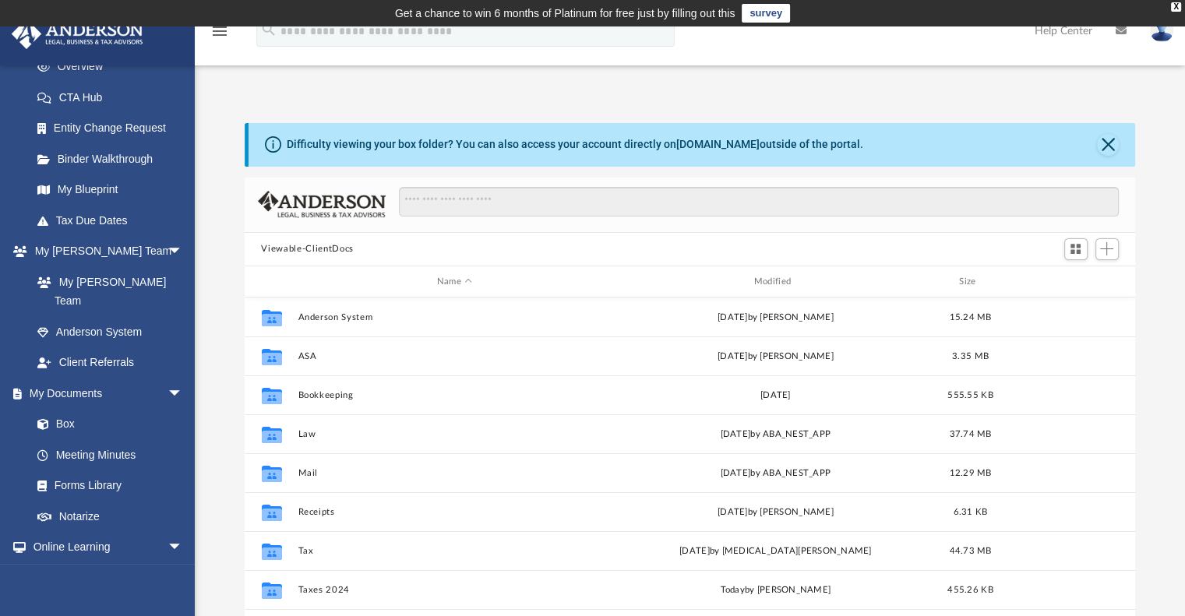
scroll to position [28, 0]
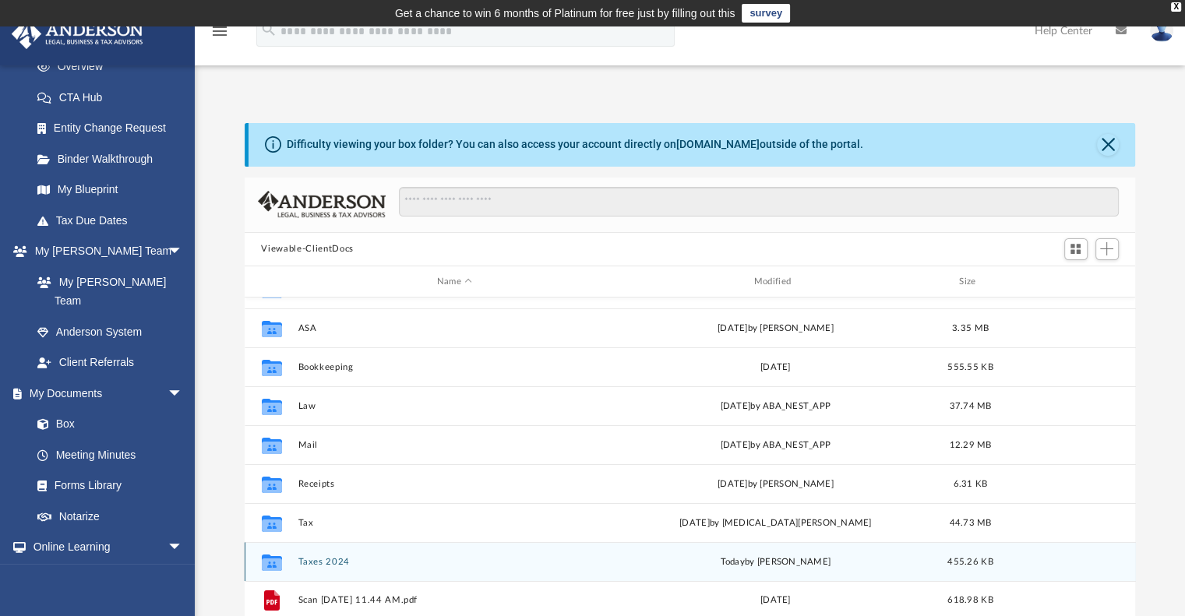
click at [313, 554] on div "Collaborated Folder Taxes 2024 [DATE] by [PERSON_NAME] 455.26 KB" at bounding box center [691, 561] width 892 height 39
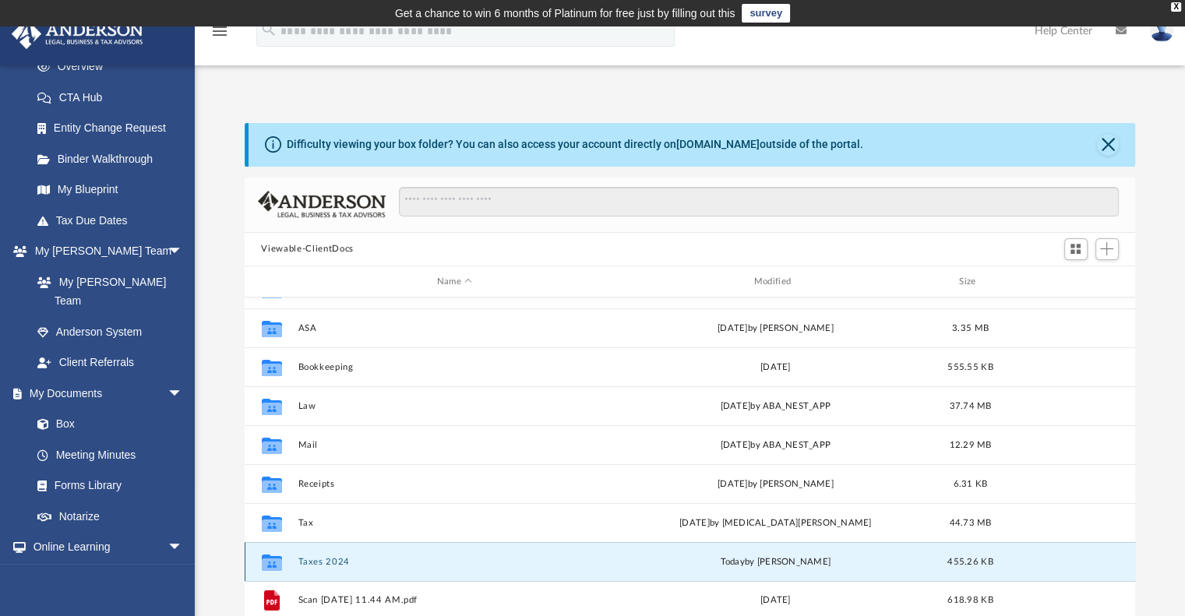
click at [267, 563] on icon "grid" at bounding box center [271, 565] width 20 height 12
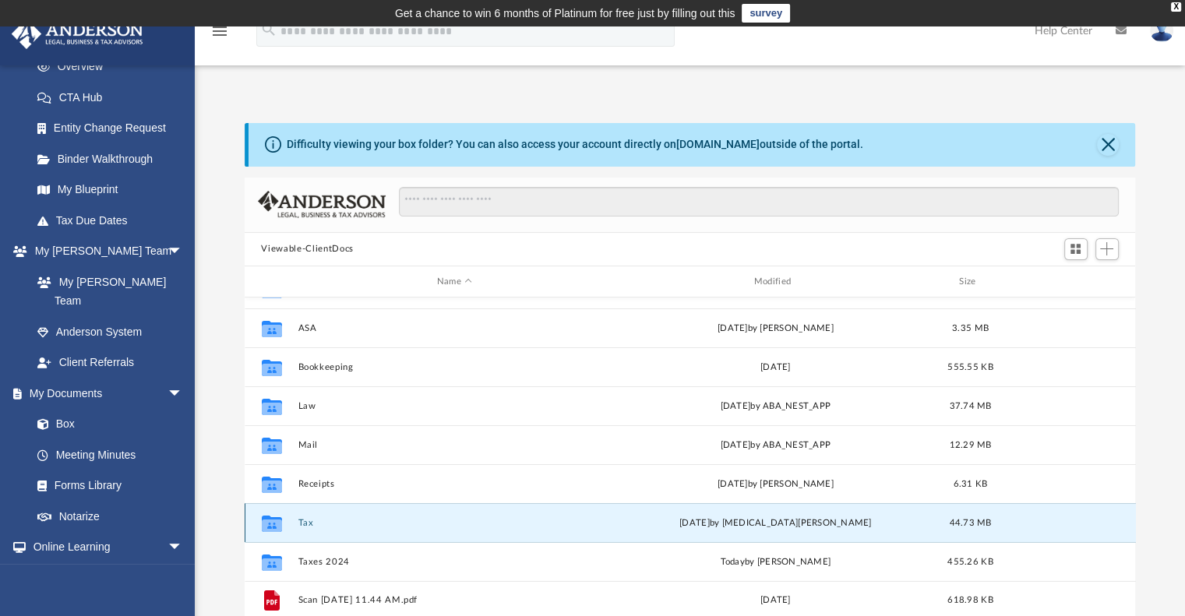
click at [304, 525] on button "Tax" at bounding box center [455, 523] width 314 height 10
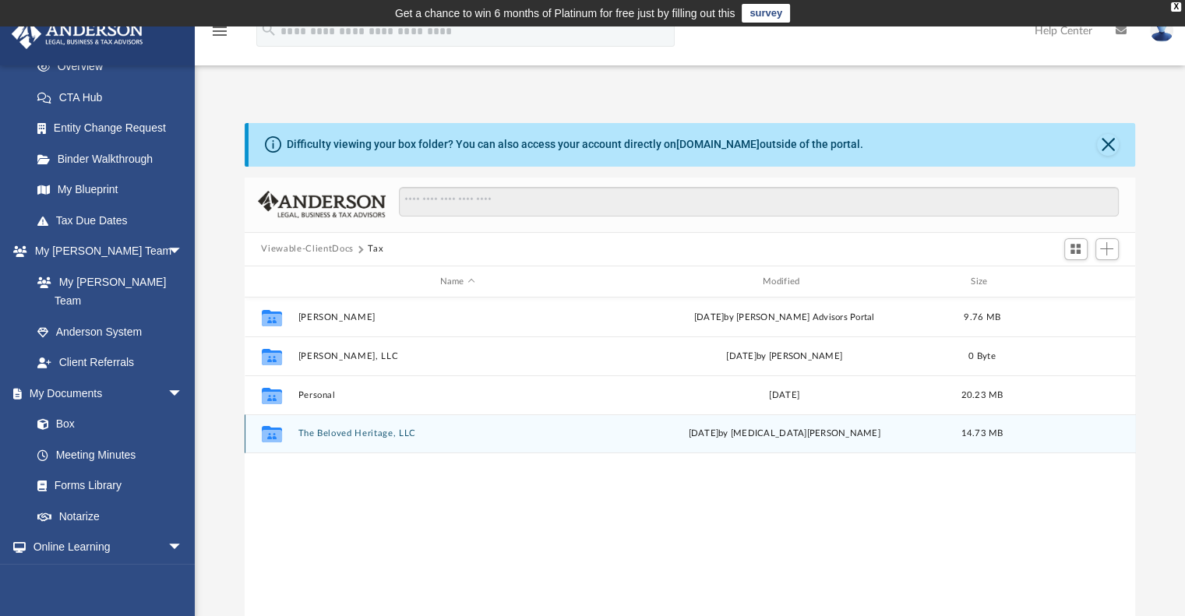
click at [320, 426] on div "Collaborated Folder The Beloved Heritage, LLC [DATE] by [MEDICAL_DATA][PERSON_N…" at bounding box center [691, 434] width 892 height 39
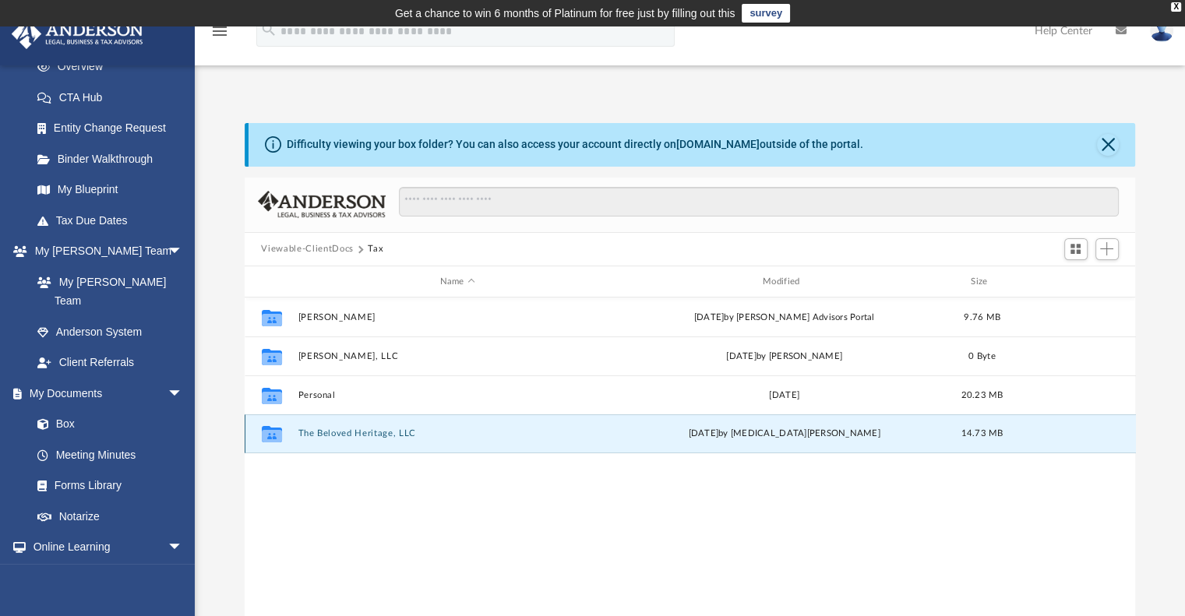
click at [321, 429] on button "The Beloved Heritage, LLC" at bounding box center [458, 434] width 320 height 10
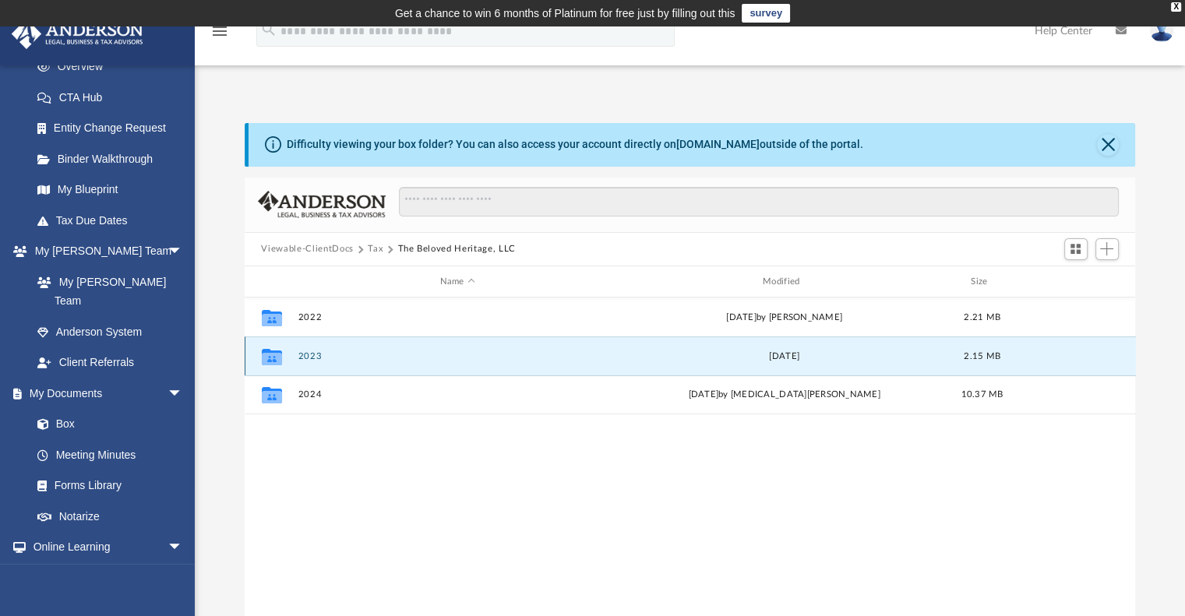
click at [308, 352] on button "2023" at bounding box center [458, 357] width 320 height 10
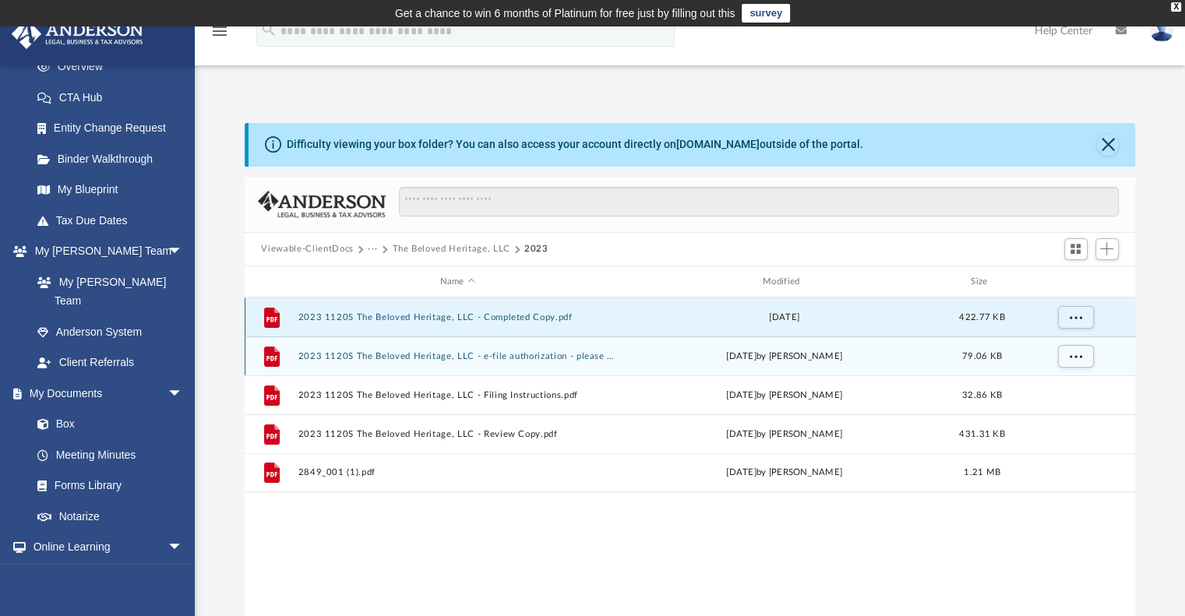
click at [438, 319] on button "2023 1120S The Beloved Heritage, LLC - Completed Copy.pdf" at bounding box center [458, 318] width 320 height 10
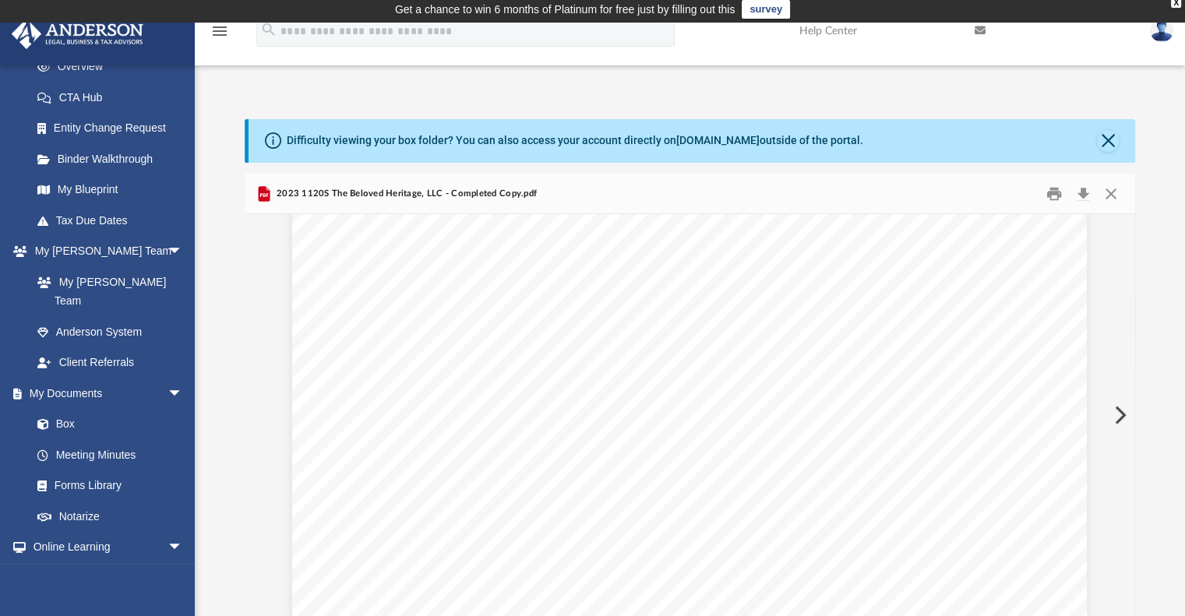
scroll to position [2444, 0]
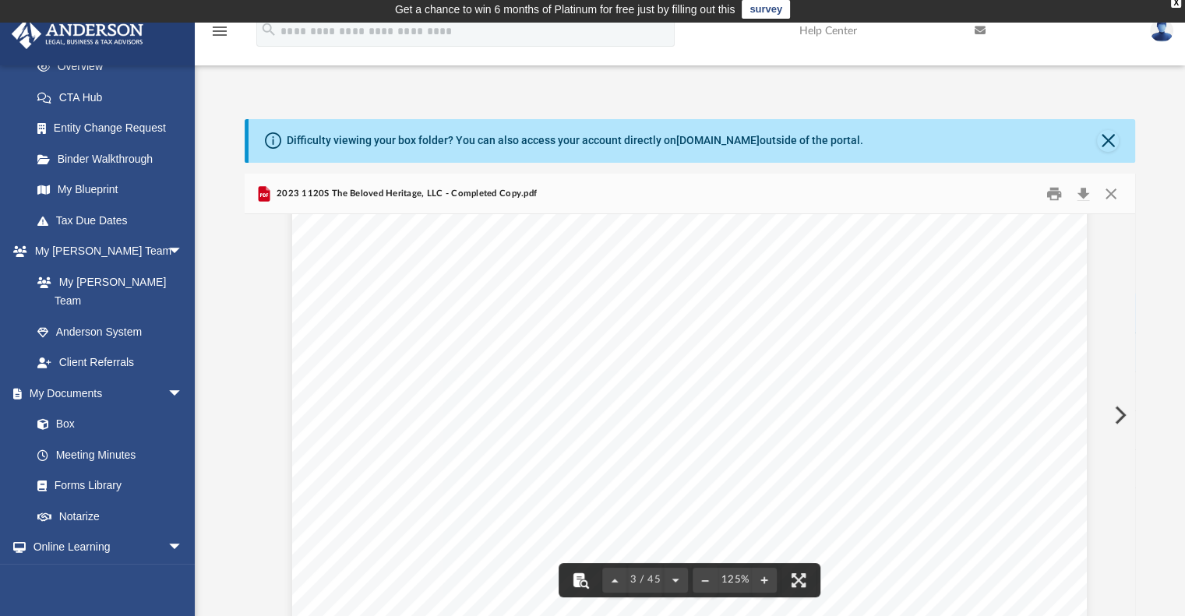
click at [580, 581] on button "File preview" at bounding box center [581, 581] width 34 height 34
type input "*******"
click at [1114, 140] on button "Close" at bounding box center [1108, 141] width 22 height 22
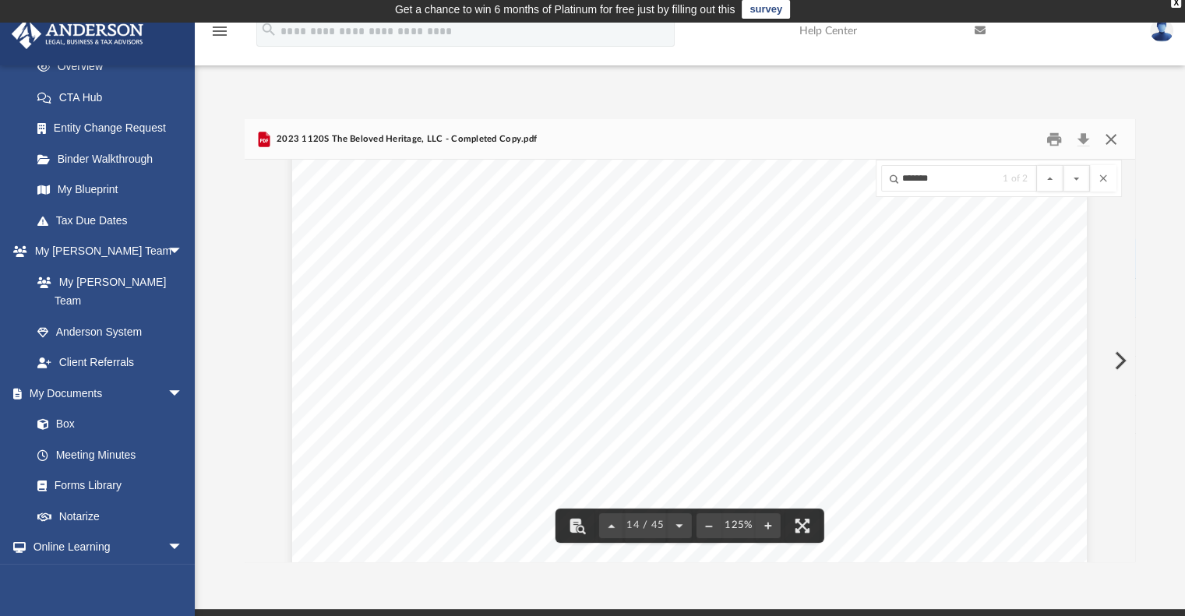
click at [1108, 136] on button "Close" at bounding box center [1111, 139] width 28 height 24
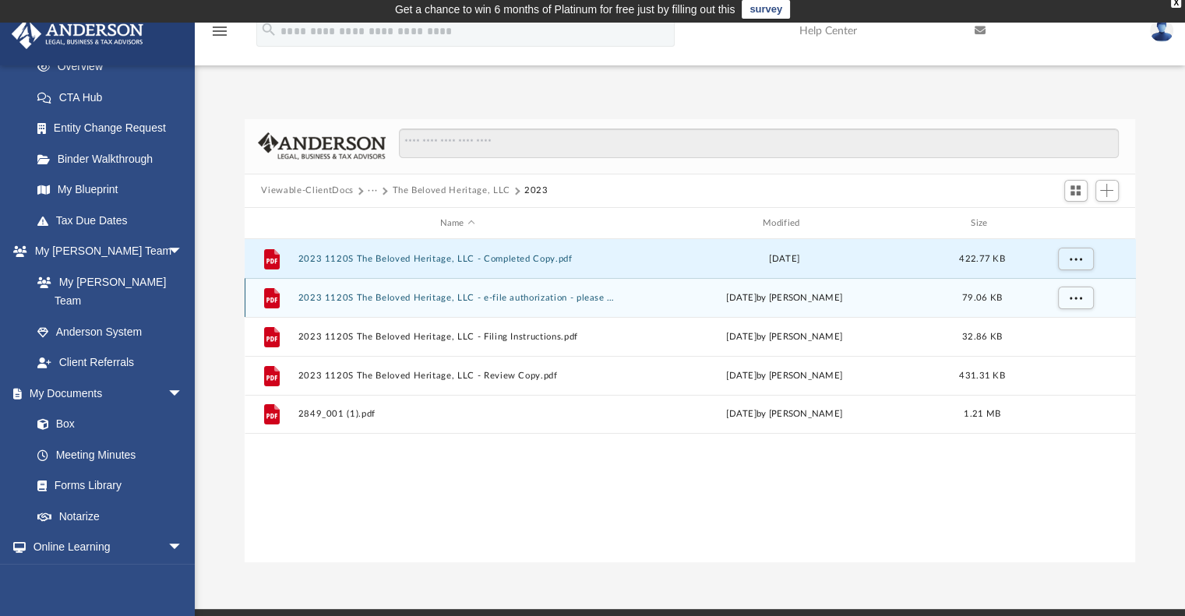
click at [376, 188] on button "···" at bounding box center [373, 191] width 10 height 14
click at [373, 188] on button "···" at bounding box center [373, 191] width 10 height 14
click at [408, 192] on button "The Beloved Heritage, LLC" at bounding box center [451, 191] width 118 height 14
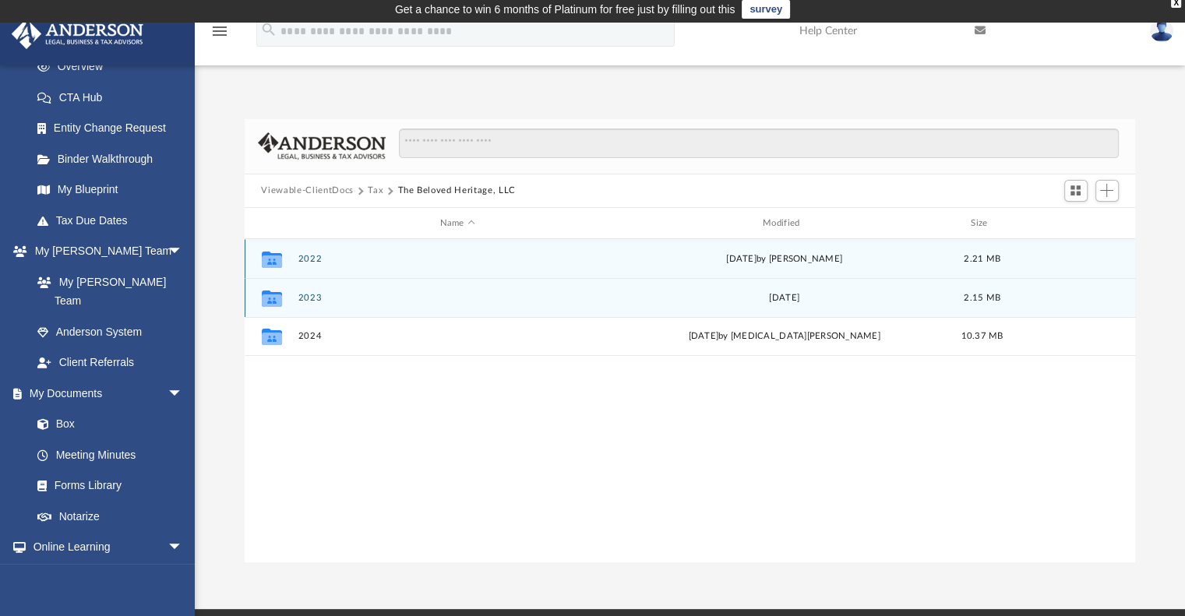
click at [318, 253] on div "Collaborated Folder 2022 [DATE] by [PERSON_NAME] 2.21 MB" at bounding box center [691, 258] width 892 height 39
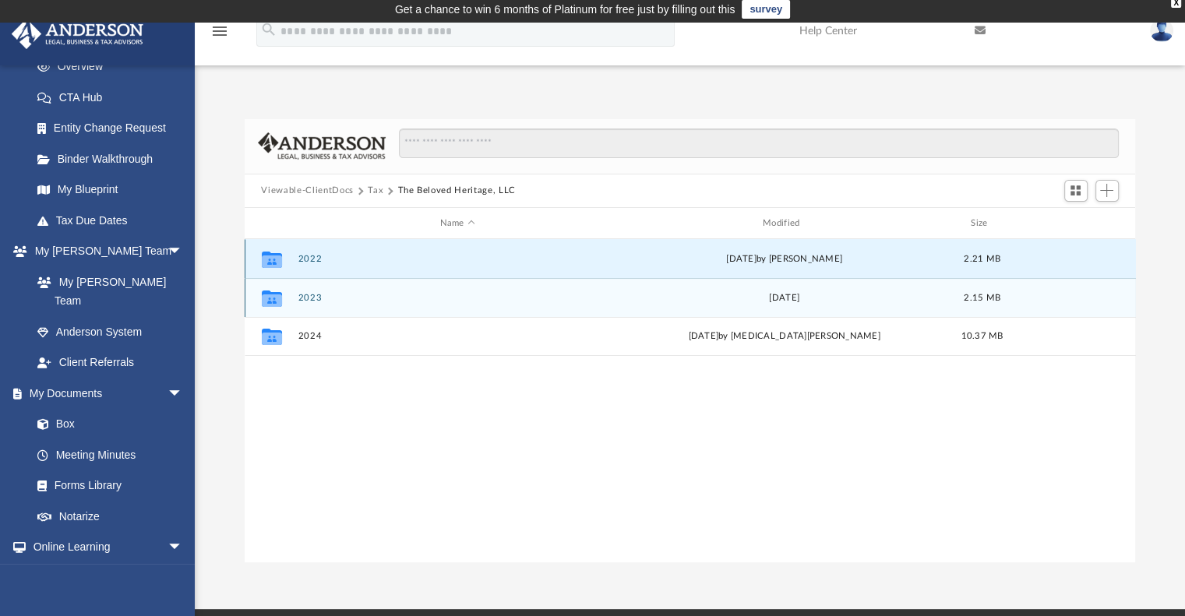
click at [277, 258] on icon "grid" at bounding box center [271, 262] width 20 height 12
click at [277, 263] on icon "grid" at bounding box center [271, 262] width 20 height 12
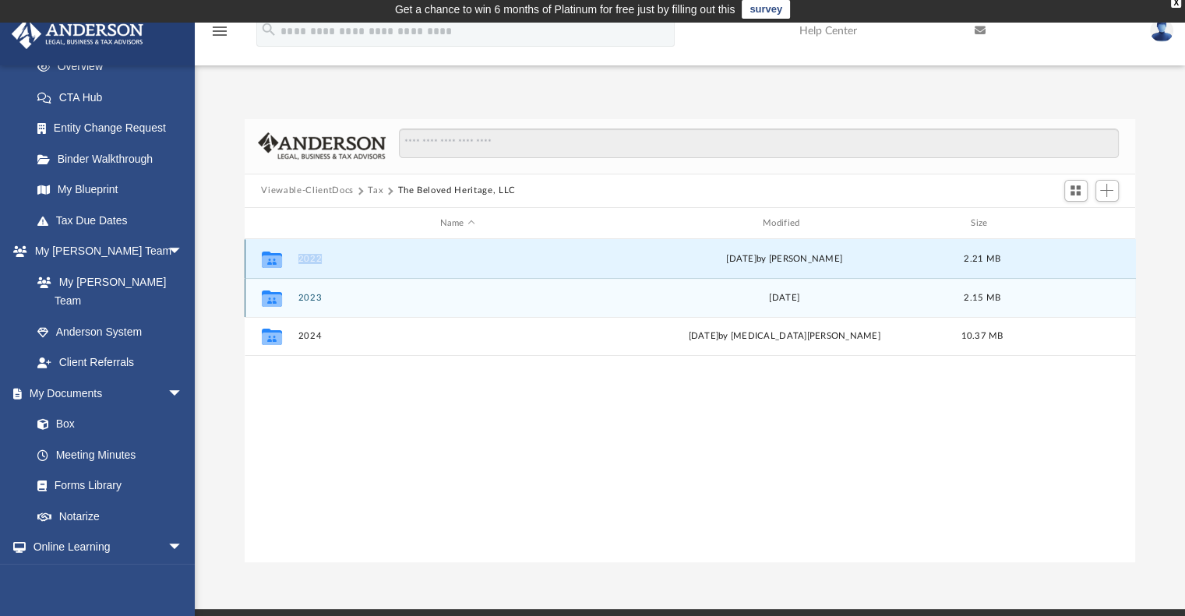
click at [309, 260] on button "2022" at bounding box center [458, 259] width 320 height 10
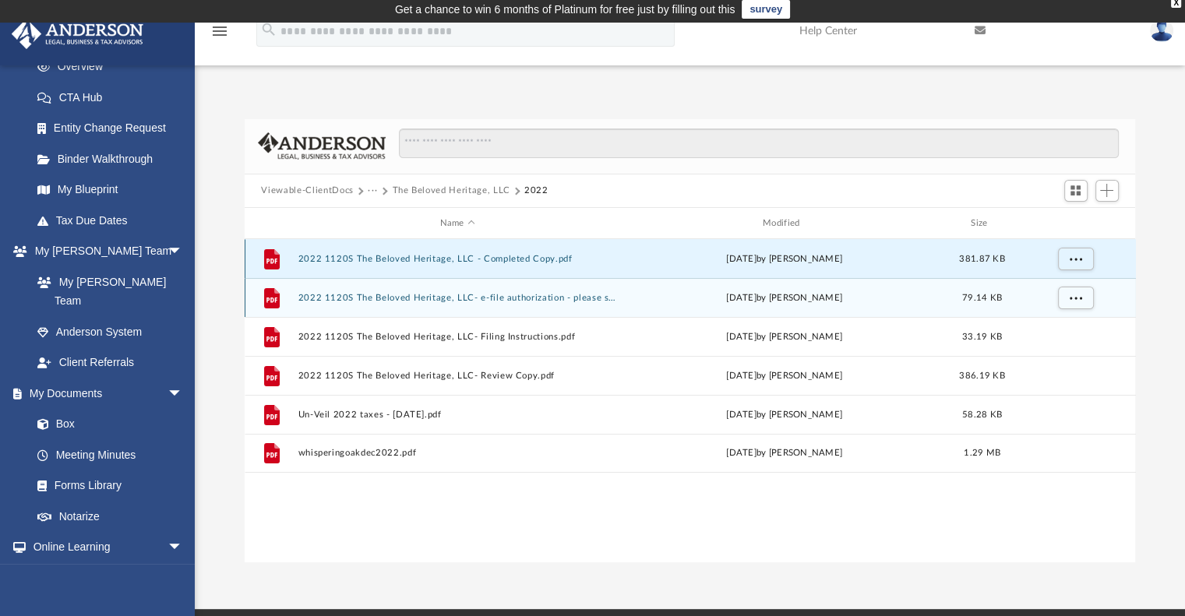
click at [391, 257] on button "2022 1120S The Beloved Heritage, LLC - Completed Copy.pdf" at bounding box center [458, 259] width 320 height 10
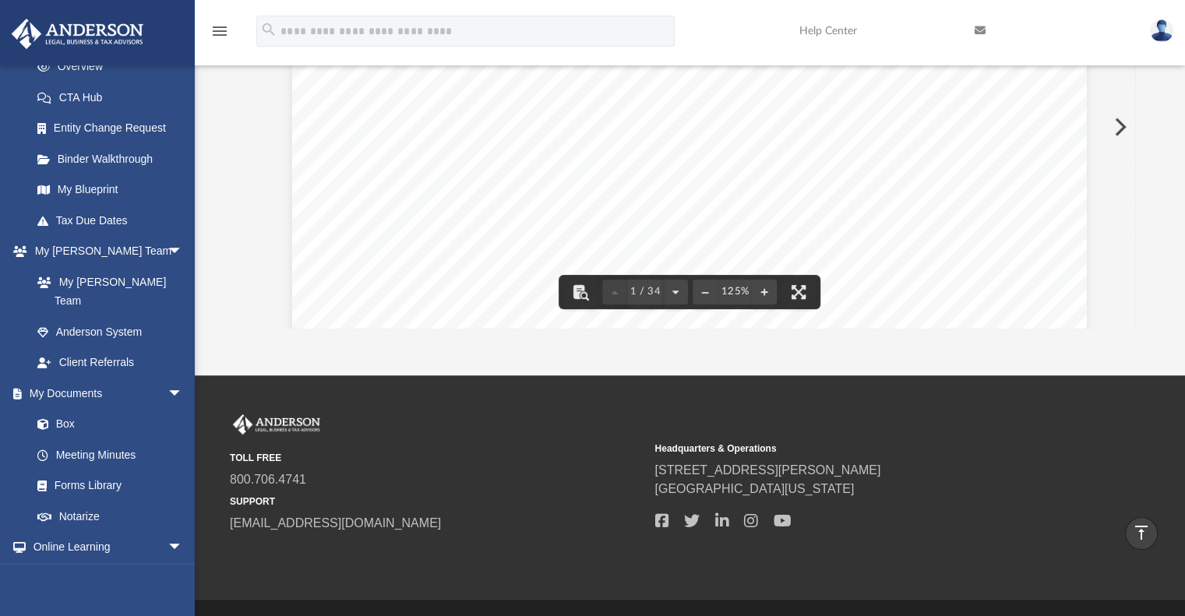
scroll to position [0, 0]
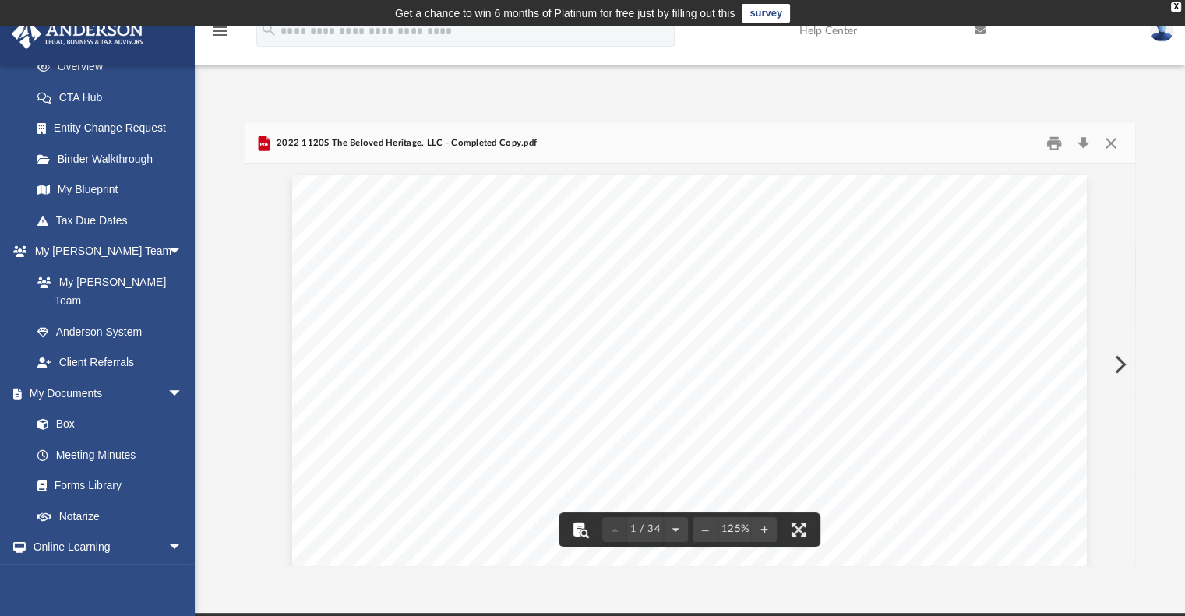
click at [578, 527] on button "File preview" at bounding box center [581, 530] width 34 height 34
type input "*******"
click at [1064, 169] on button "File preview" at bounding box center [1077, 182] width 26 height 26
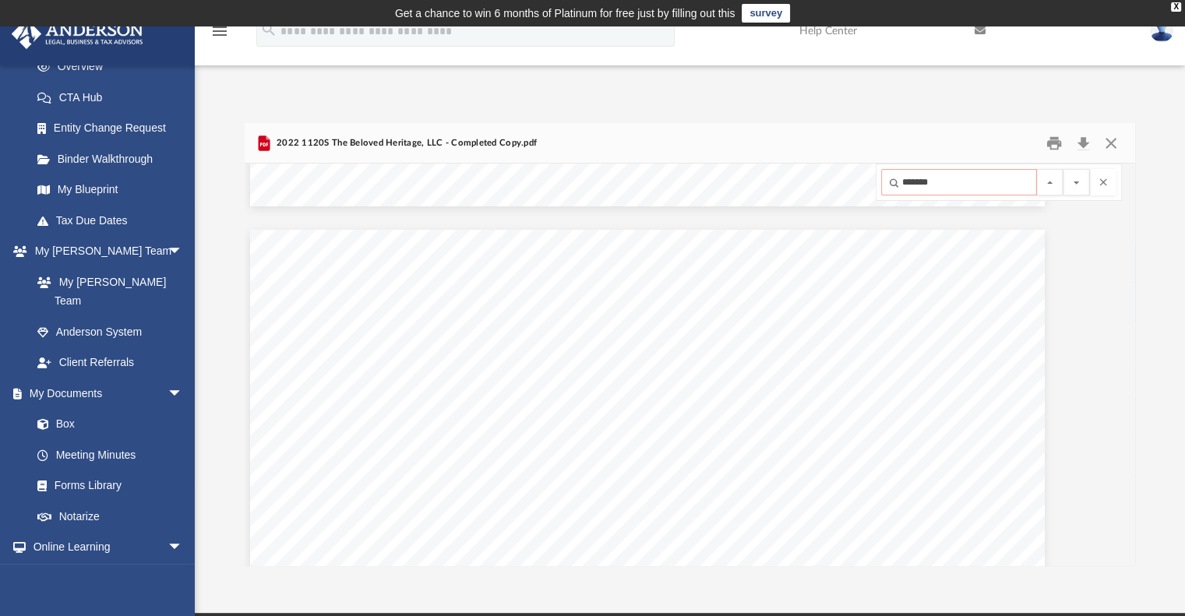
scroll to position [7233, 42]
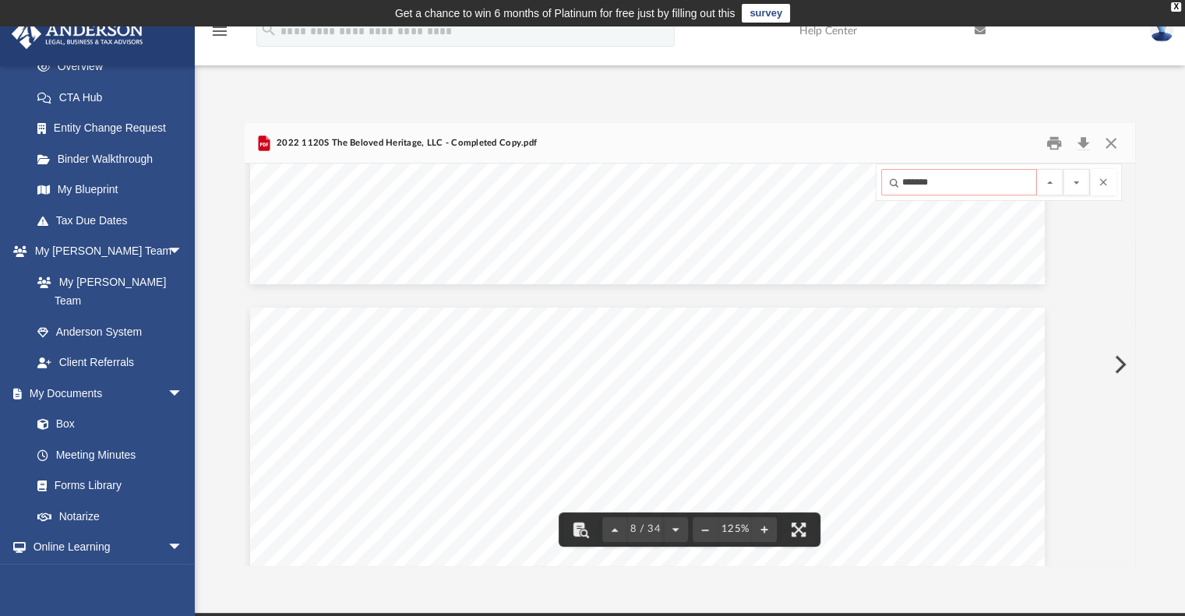
drag, startPoint x: 956, startPoint y: 178, endPoint x: 940, endPoint y: 189, distance: 19.7
click at [941, 189] on input "*******" at bounding box center [959, 182] width 156 height 26
drag, startPoint x: 945, startPoint y: 182, endPoint x: 877, endPoint y: 178, distance: 68.0
click at [879, 181] on div "******* 1 of 9" at bounding box center [999, 182] width 246 height 37
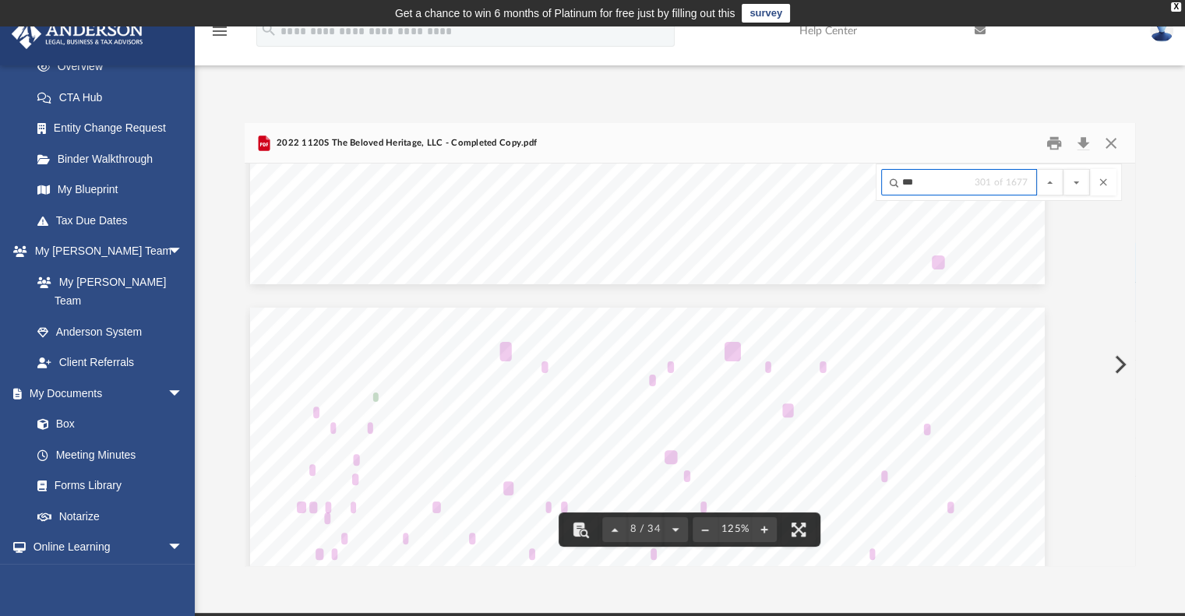
scroll to position [9224, 84]
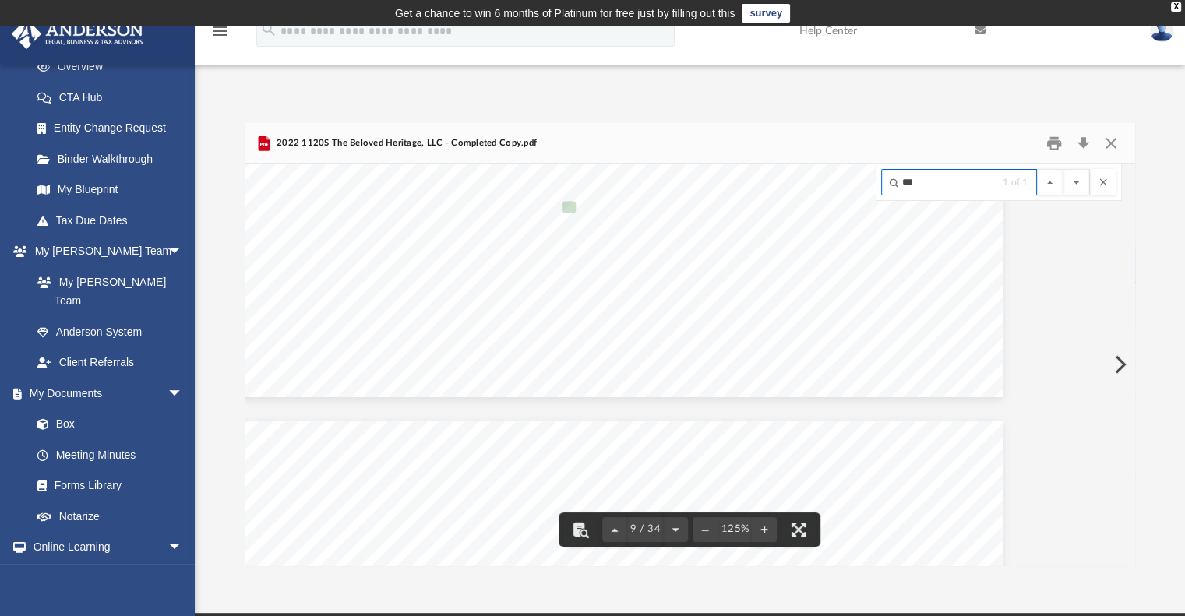
drag, startPoint x: 955, startPoint y: 183, endPoint x: 867, endPoint y: 175, distance: 87.7
click at [867, 175] on div "[DATE] The Beloved Heritage, LLC [STREET_ADDRESS][PERSON_NAME] The Beloved Heri…" at bounding box center [691, 365] width 892 height 402
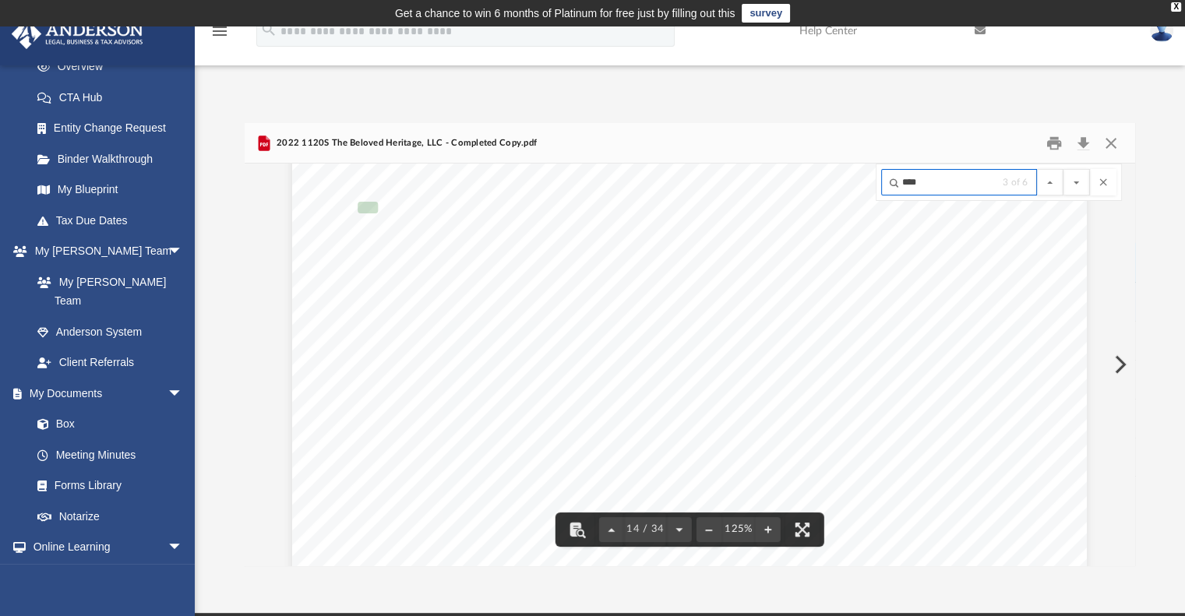
scroll to position [13784, 0]
type input "****"
click at [1064, 169] on button "File preview" at bounding box center [1077, 182] width 26 height 26
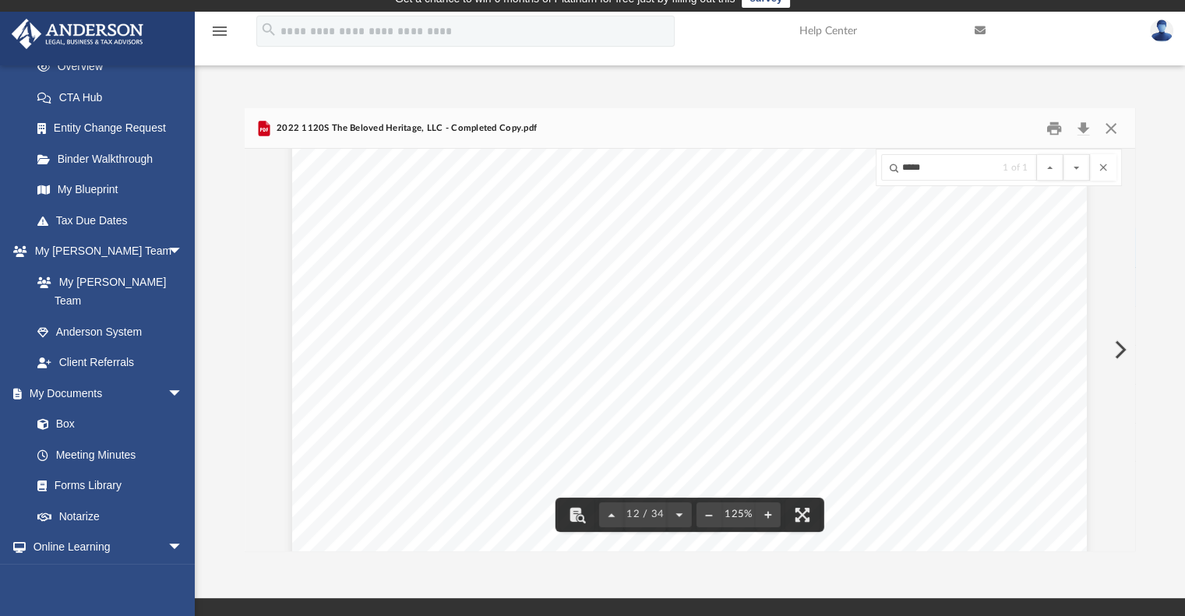
scroll to position [11367, 0]
